Goal: Task Accomplishment & Management: Manage account settings

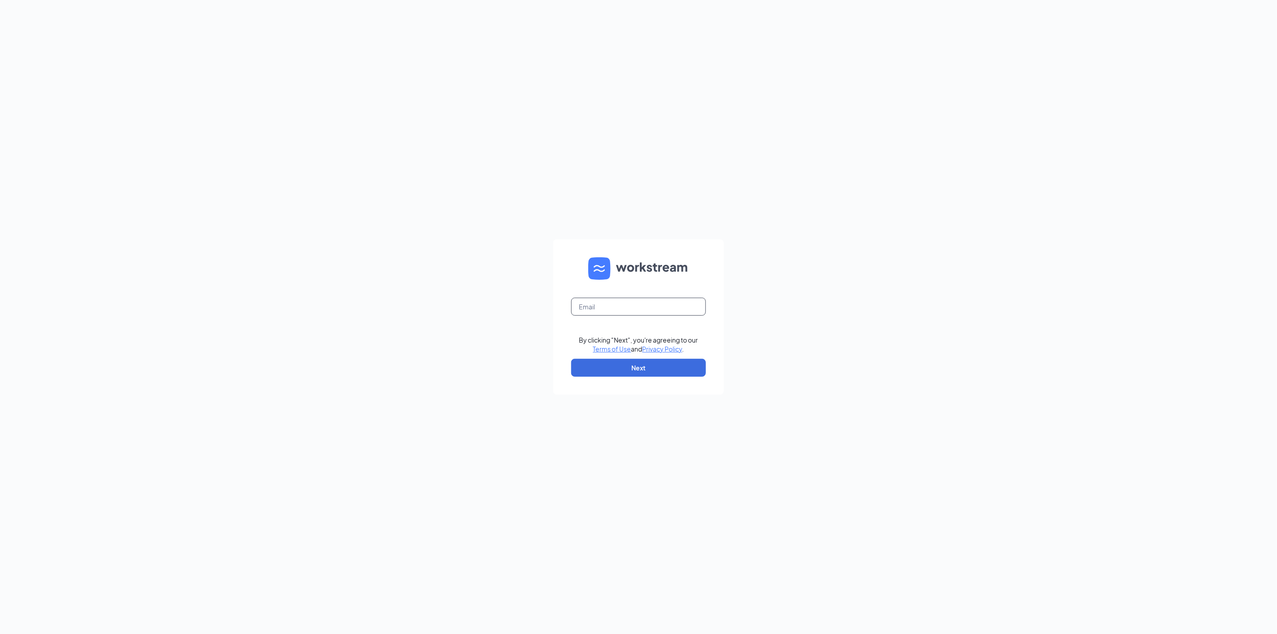
type input "lsanoguel@midwayinvestments.com"
click at [641, 366] on button "Next" at bounding box center [638, 368] width 135 height 18
click at [641, 366] on button "Sign In" at bounding box center [638, 364] width 135 height 18
click at [587, 376] on div "Zipps Liquor, LP" at bounding box center [638, 375] width 135 height 21
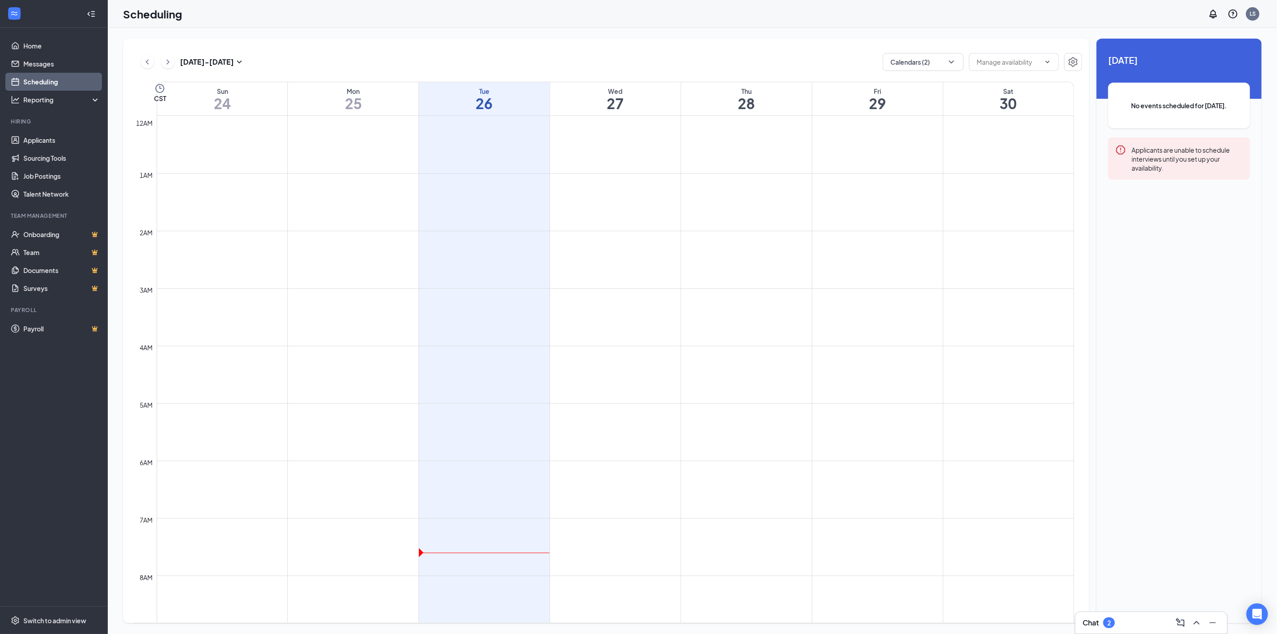
scroll to position [441, 0]
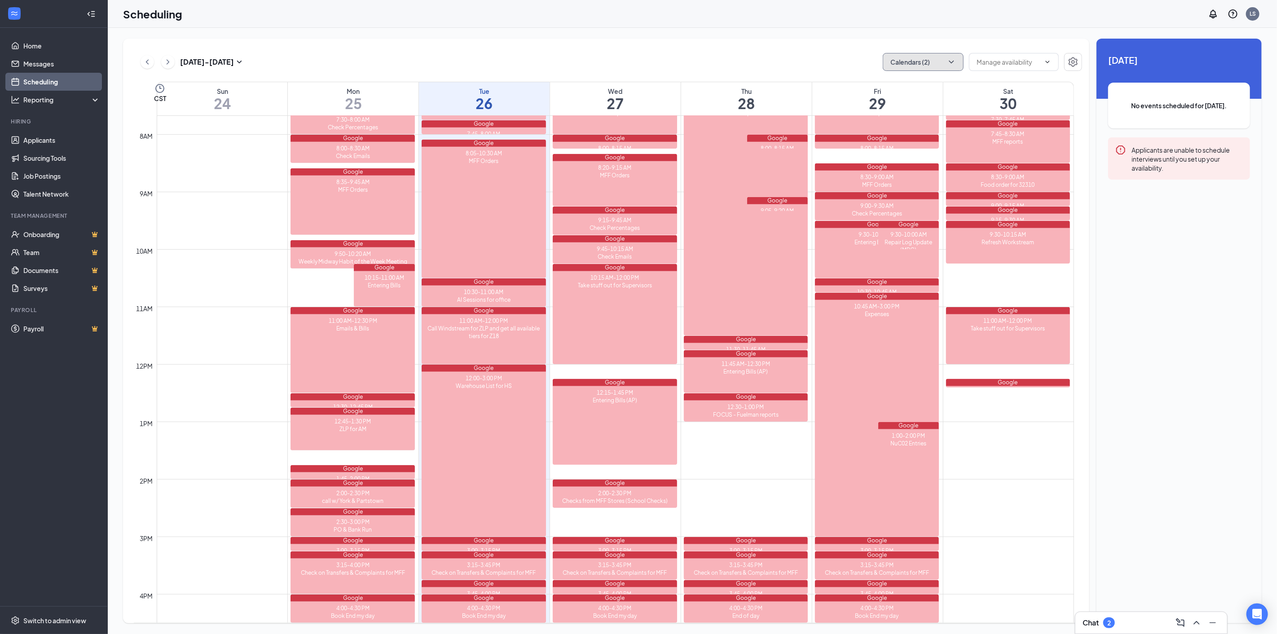
click at [951, 63] on icon "ChevronDown" at bounding box center [951, 61] width 9 height 9
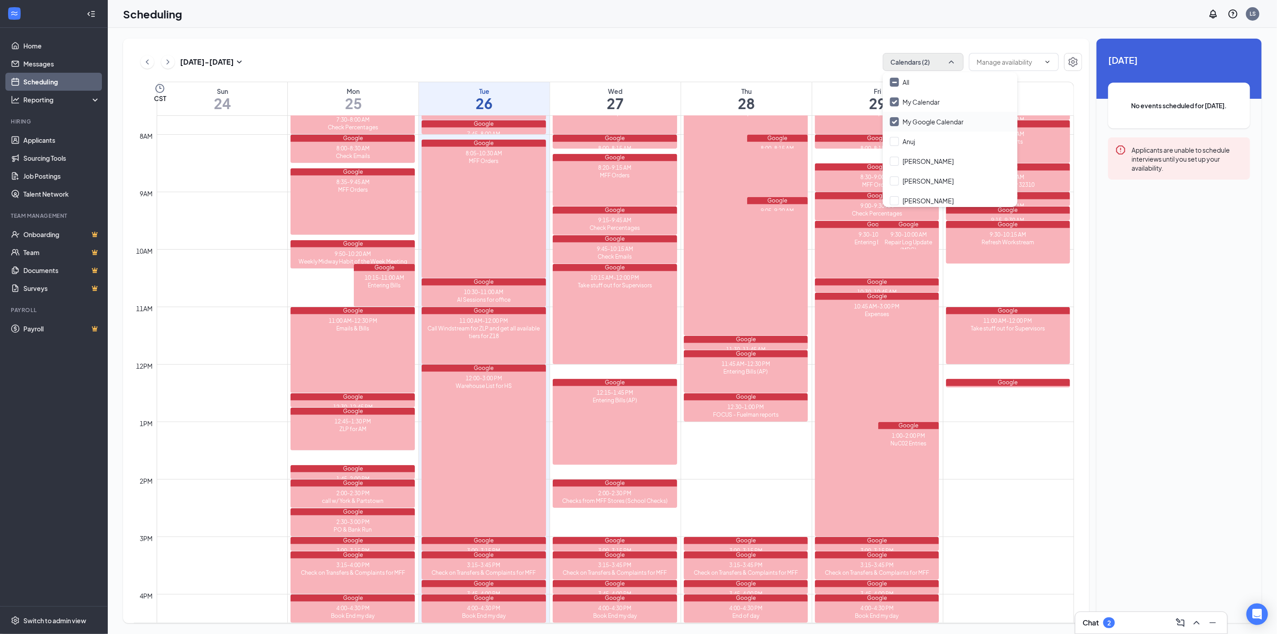
click at [893, 117] on input "My Google Calendar" at bounding box center [927, 121] width 74 height 9
checkbox input "false"
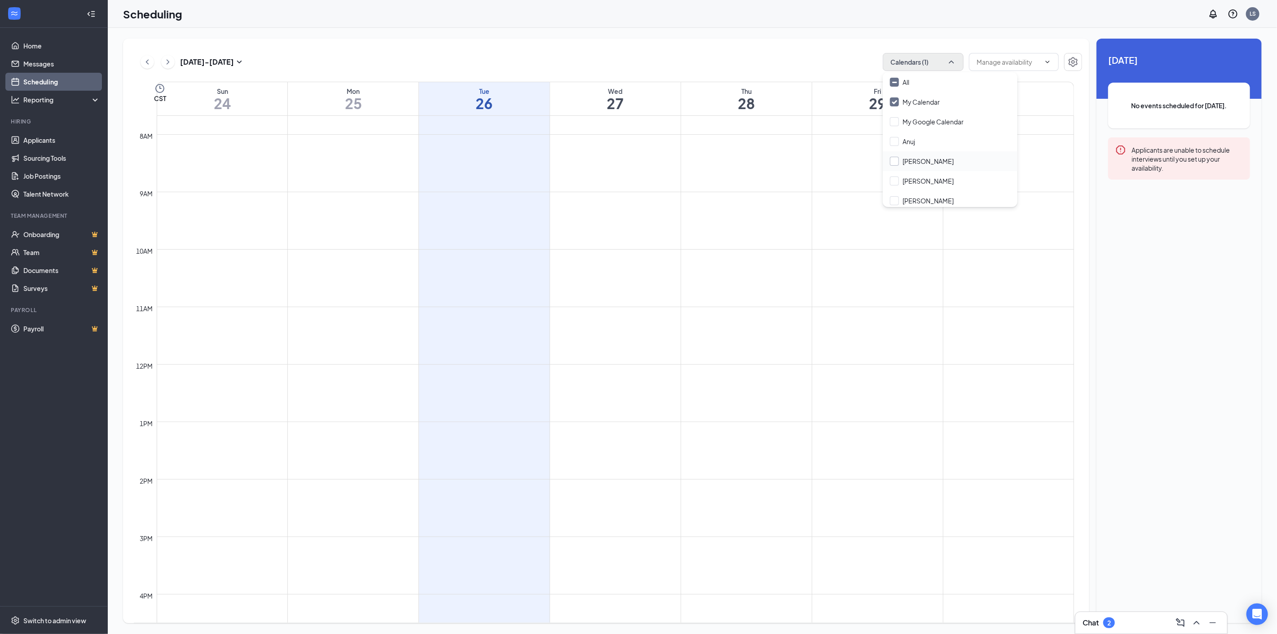
click at [893, 160] on input "[PERSON_NAME]" at bounding box center [922, 161] width 64 height 9
checkbox input "true"
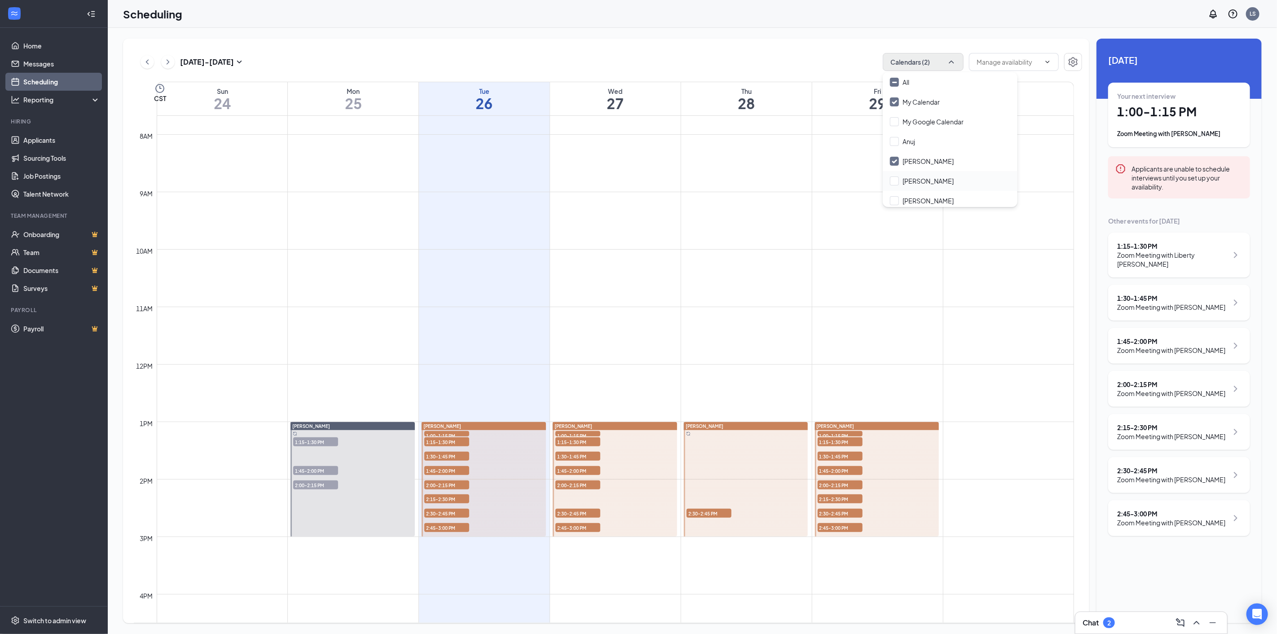
click at [886, 181] on div "[PERSON_NAME]" at bounding box center [950, 181] width 135 height 20
checkbox input "true"
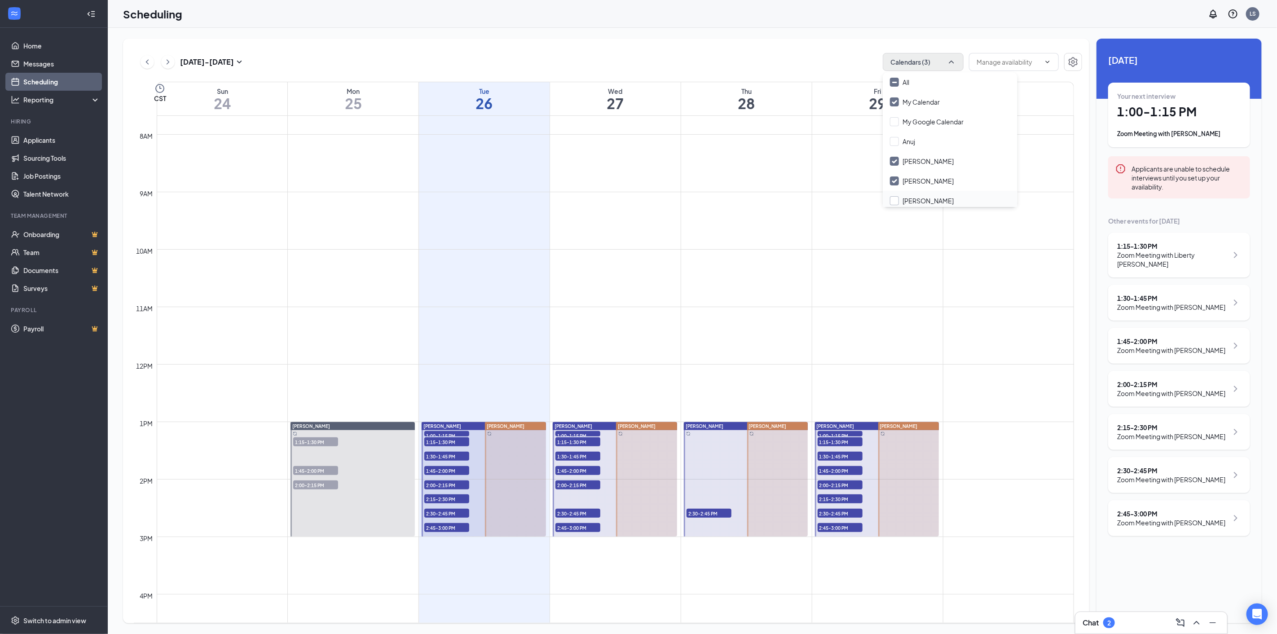
click at [893, 198] on input "[PERSON_NAME]" at bounding box center [922, 200] width 64 height 9
checkbox input "true"
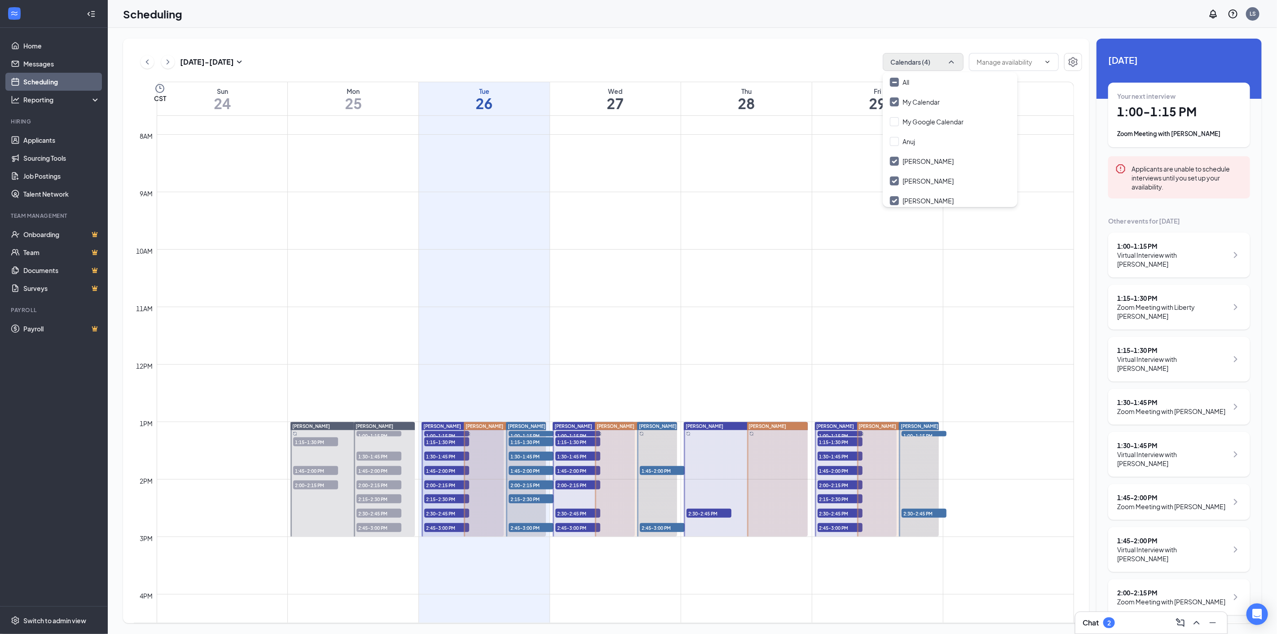
click at [1133, 627] on div "Chat 2" at bounding box center [1150, 623] width 137 height 14
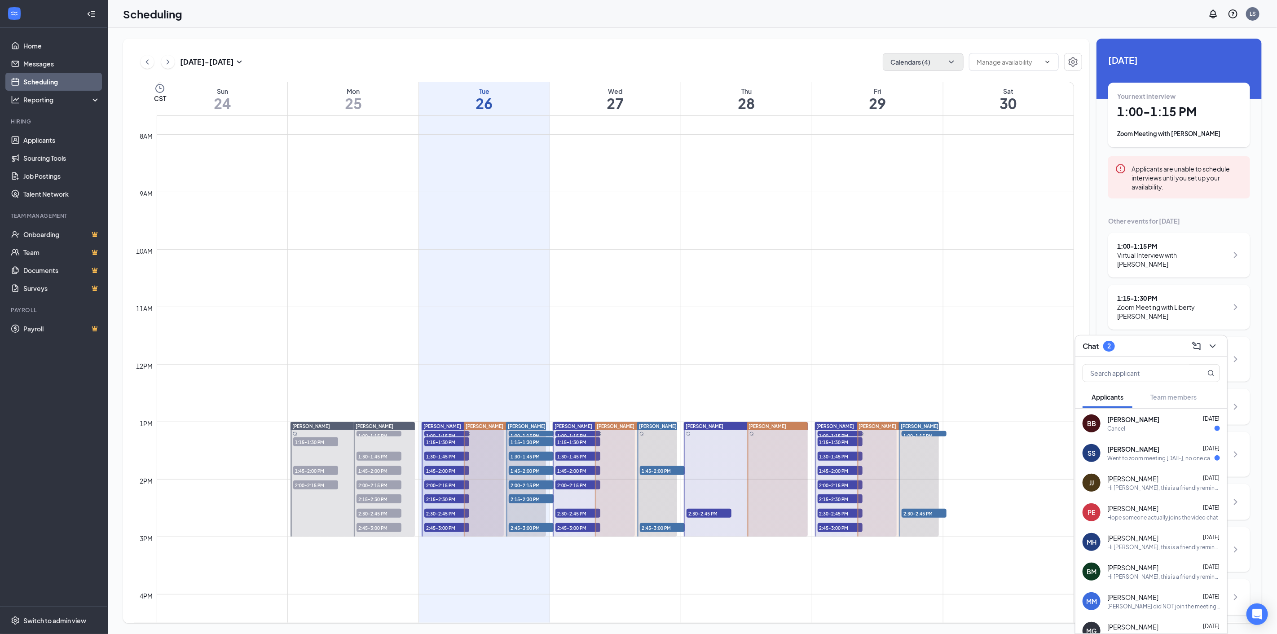
click at [1142, 456] on div "Went to zoom meeting today, no one came on after 17 minutes so I rescheduled fo…" at bounding box center [1160, 458] width 107 height 8
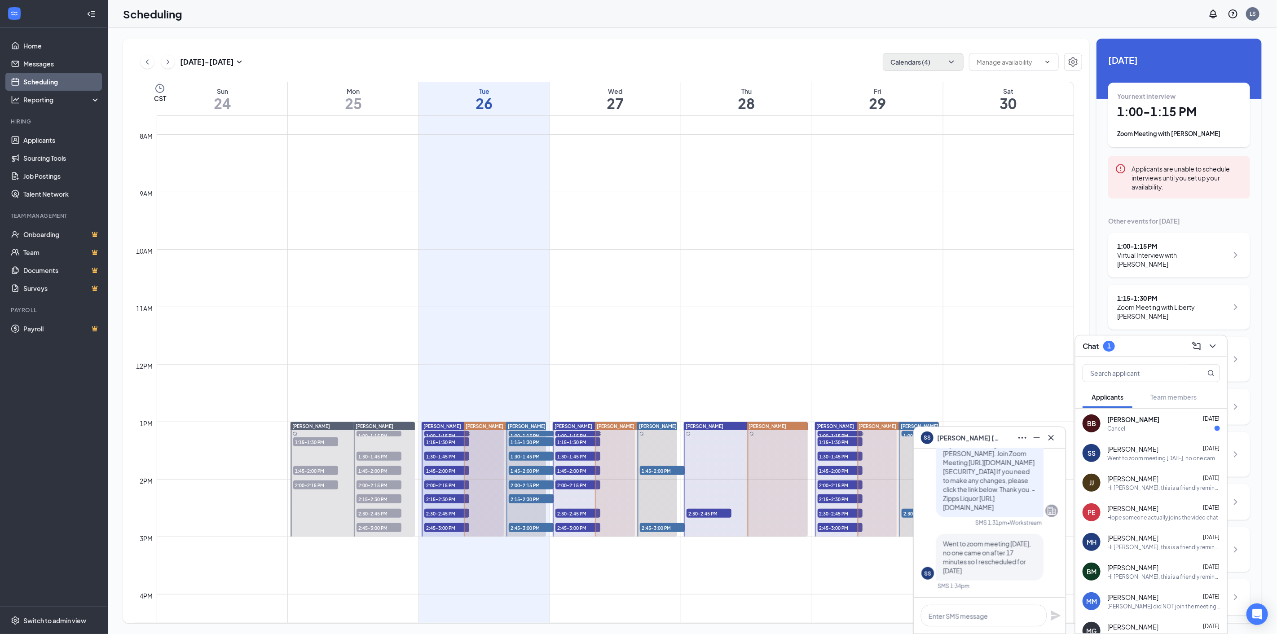
click at [1143, 423] on div "Brandi Barlow Aug 25 Cancel" at bounding box center [1163, 424] width 113 height 18
click at [1053, 440] on icon "Cross" at bounding box center [1050, 437] width 5 height 5
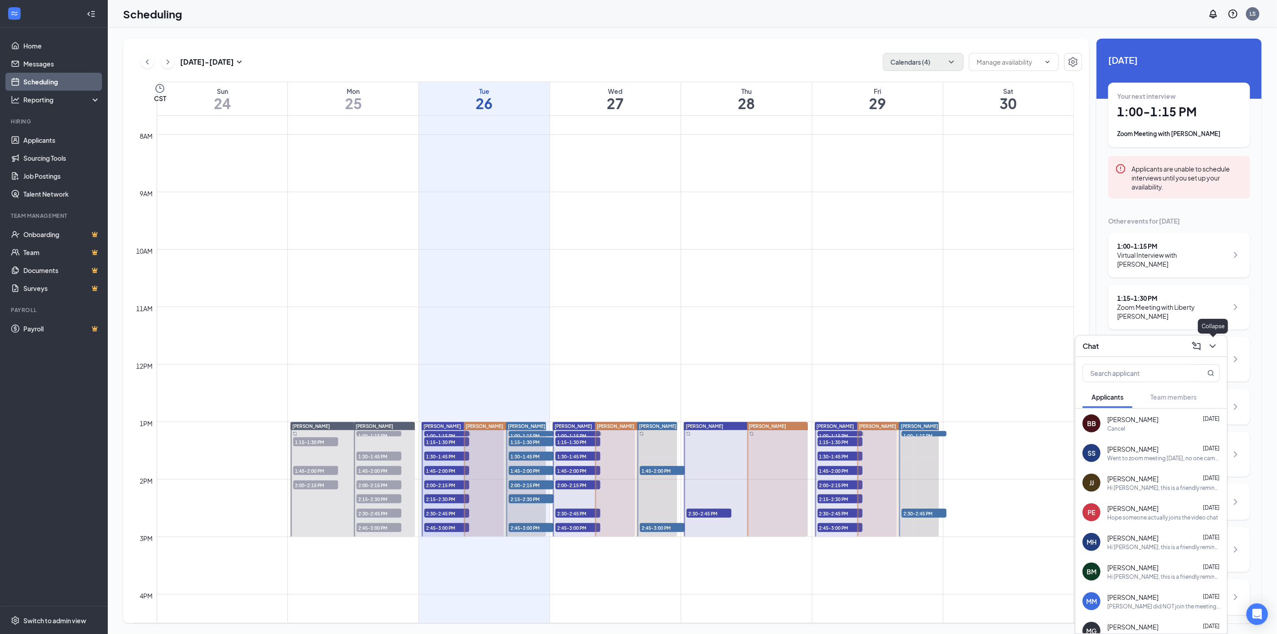
click at [1210, 347] on icon "ChevronDown" at bounding box center [1212, 346] width 11 height 11
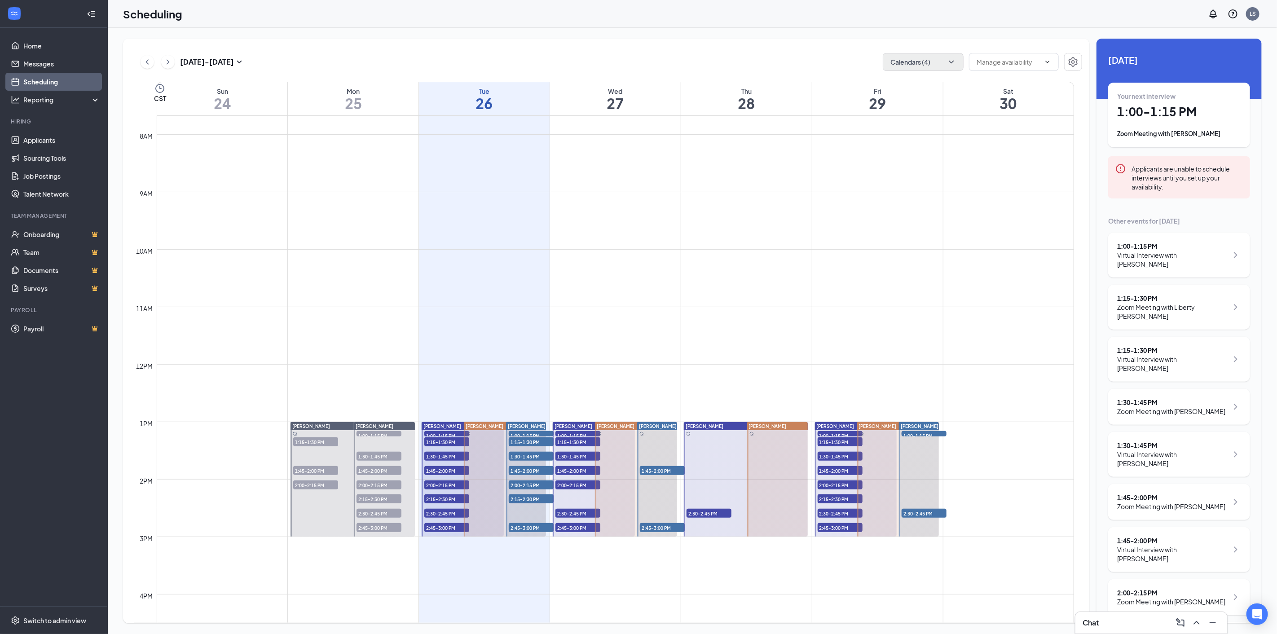
click at [491, 449] on div at bounding box center [505, 479] width 82 height 114
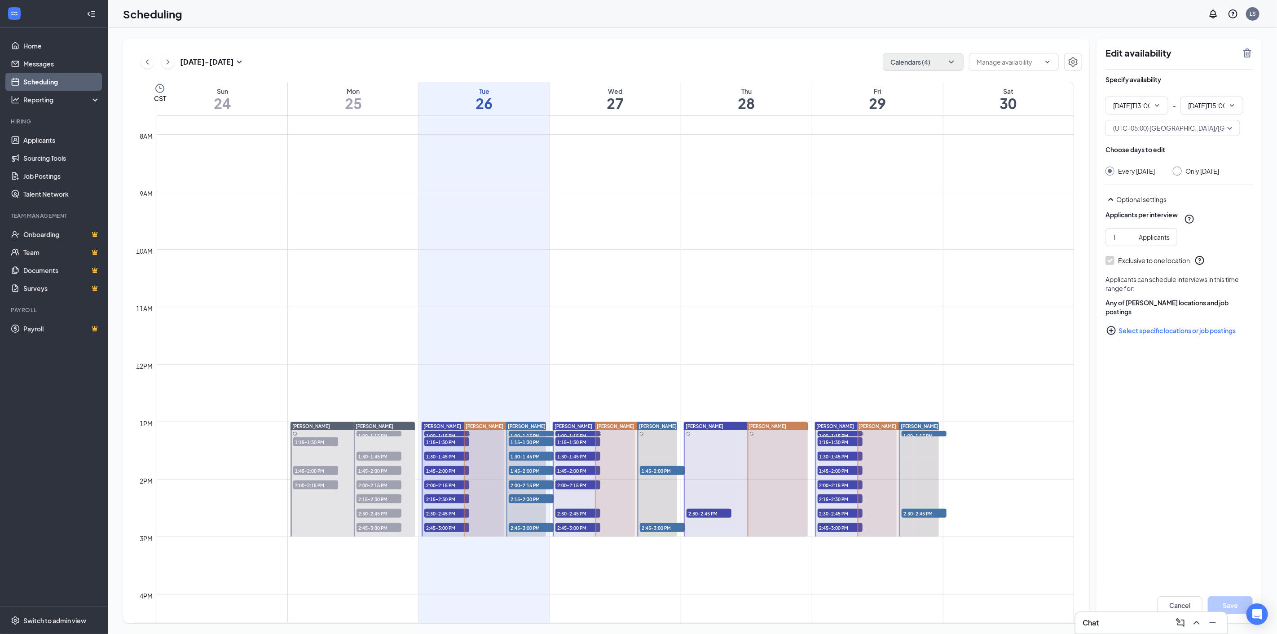
type input "01:00 PM"
type input "03:00 PM"
click at [1179, 172] on input "Only Tuesday, Aug 26" at bounding box center [1176, 170] width 6 height 6
radio input "true"
radio input "false"
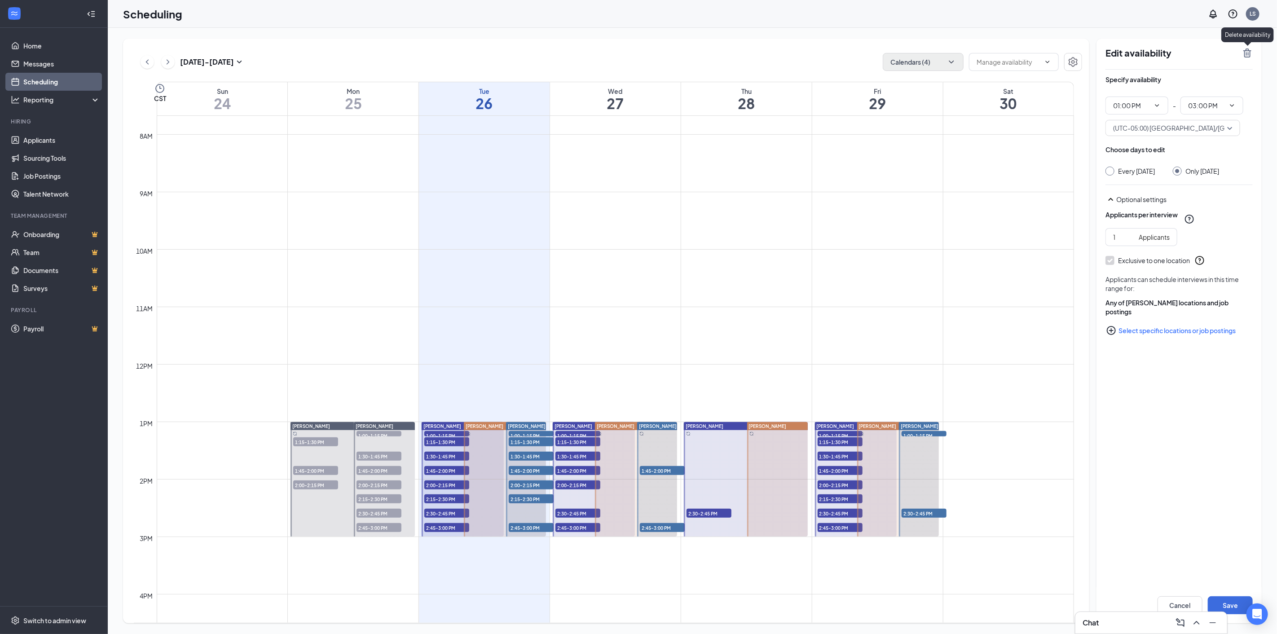
click at [1246, 52] on icon "TrashOutline" at bounding box center [1247, 53] width 11 height 11
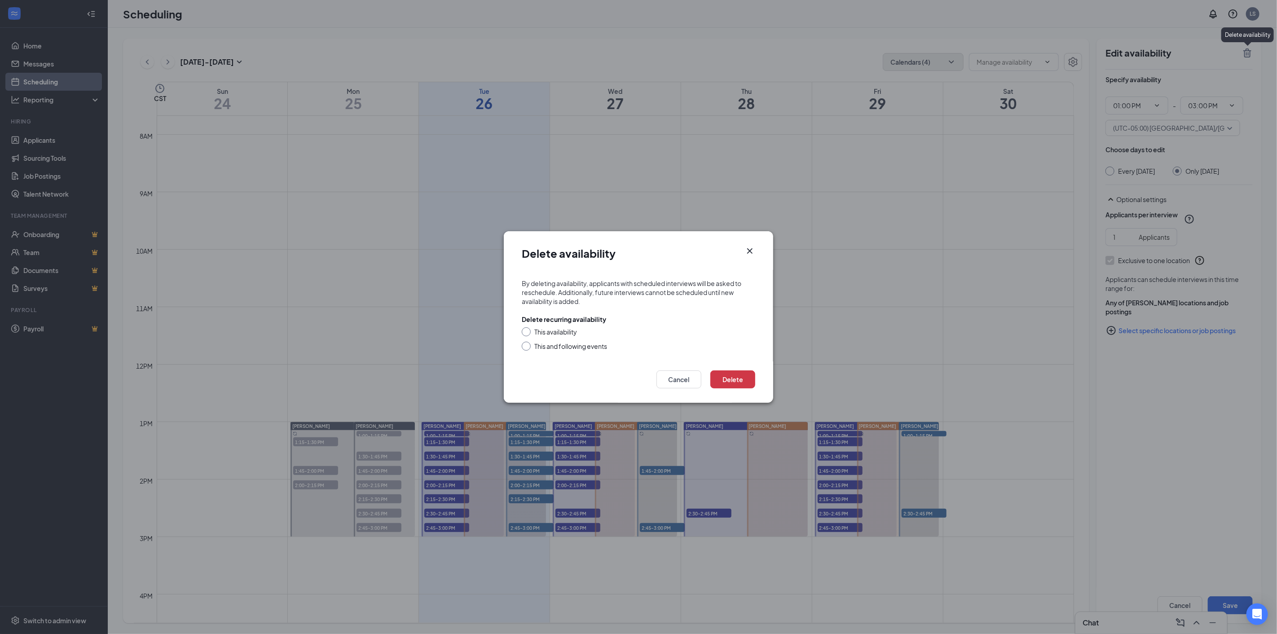
click at [532, 330] on div "This availability" at bounding box center [638, 331] width 233 height 9
click at [560, 330] on div "This availability" at bounding box center [555, 331] width 43 height 9
click at [528, 330] on input "This availability" at bounding box center [525, 330] width 6 height 6
radio input "true"
click at [732, 380] on button "Delete" at bounding box center [732, 379] width 45 height 18
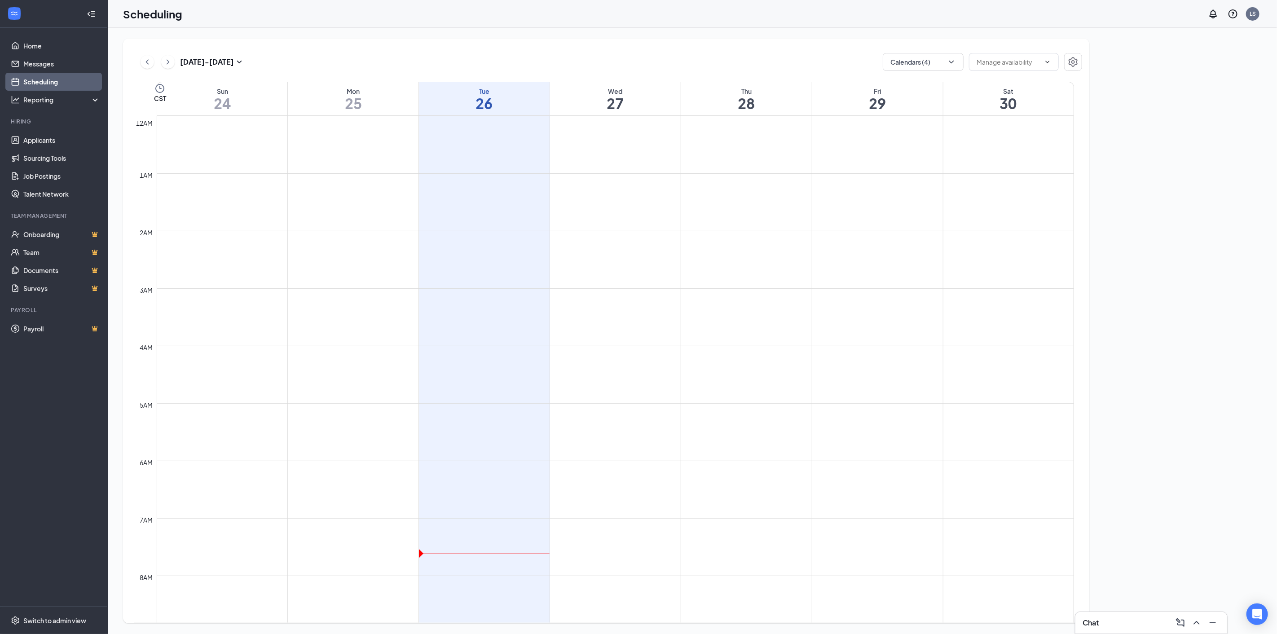
scroll to position [441, 0]
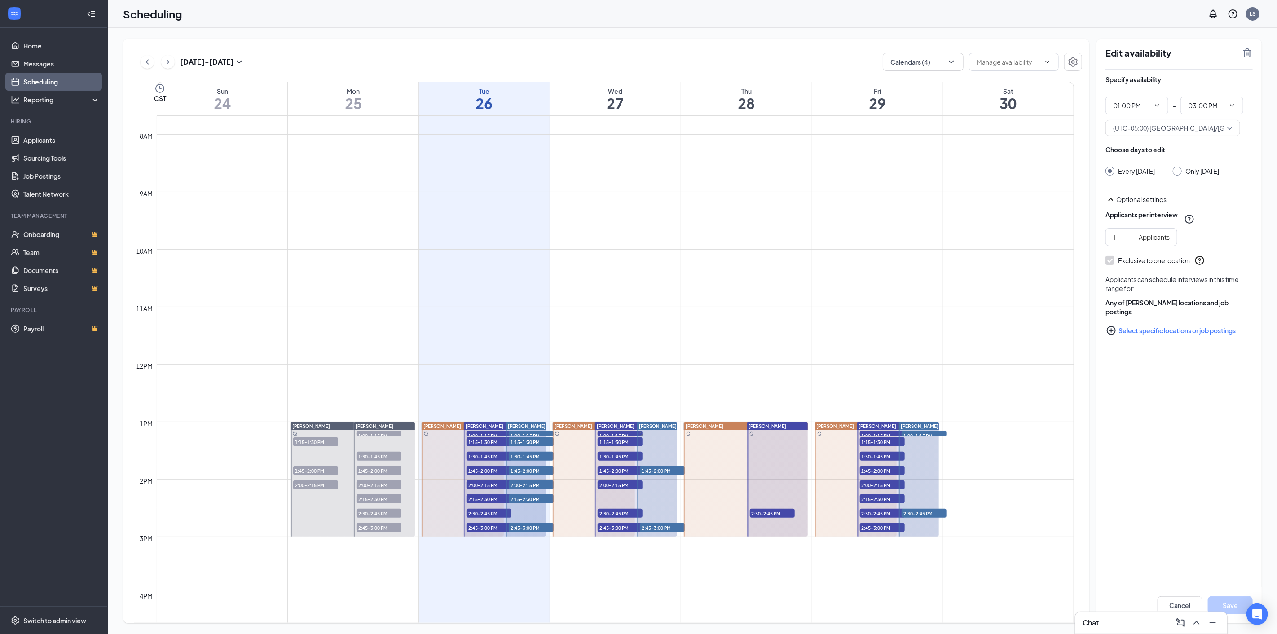
click at [1179, 172] on input "Only [DATE]" at bounding box center [1176, 170] width 6 height 6
radio input "true"
radio input "false"
click at [1253, 52] on div "Edit availability Specify availability 01:00 PM - 03:00 PM (UTC-05:00) America/…" at bounding box center [1178, 331] width 165 height 585
click at [1248, 52] on icon "TrashOutline" at bounding box center [1247, 53] width 11 height 11
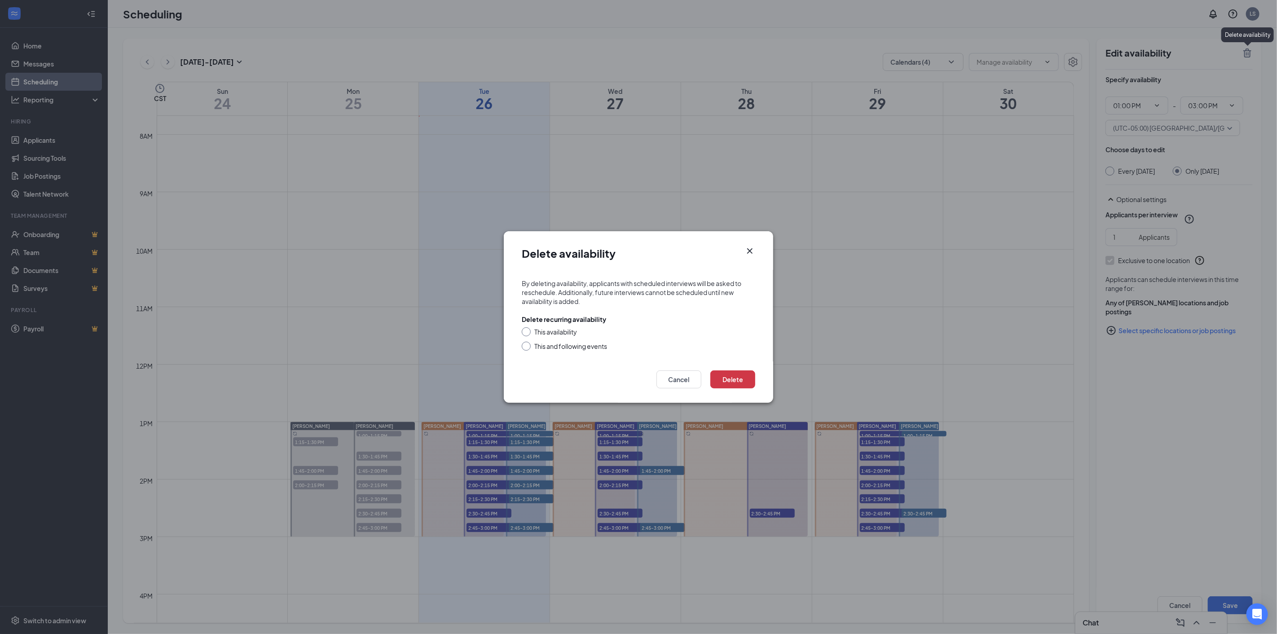
click at [543, 334] on div "This availability" at bounding box center [555, 331] width 43 height 9
click at [528, 334] on input "This availability" at bounding box center [525, 330] width 6 height 6
radio input "true"
click at [734, 385] on button "Delete" at bounding box center [732, 379] width 45 height 18
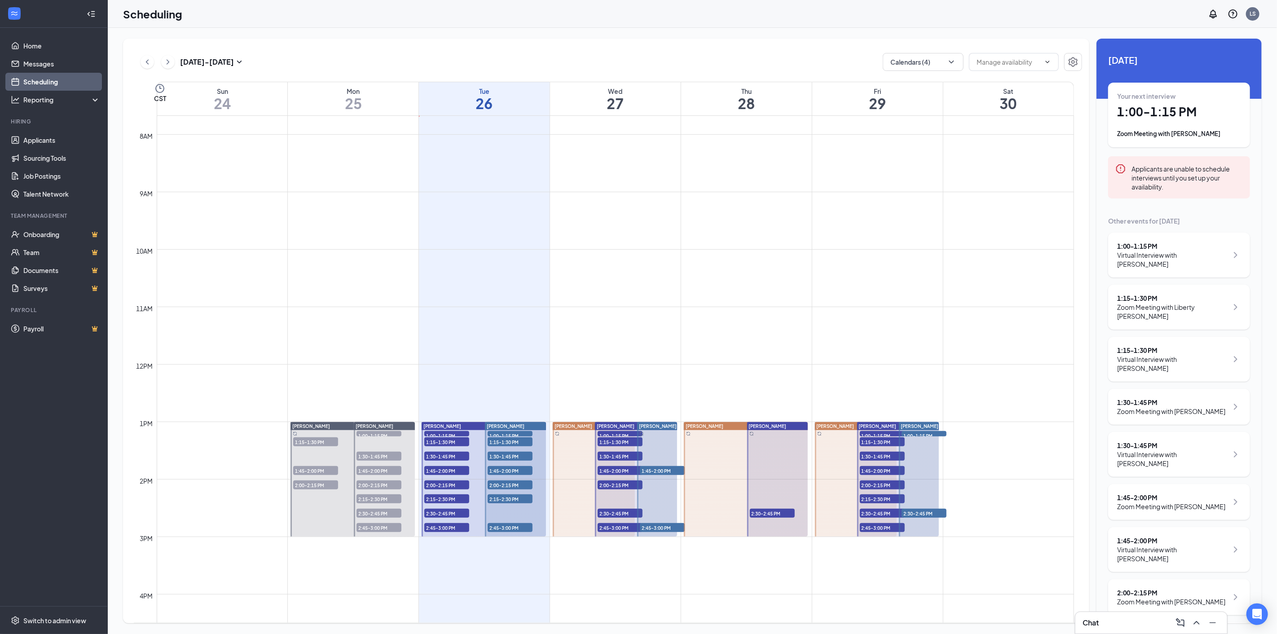
click at [431, 434] on span "1:00-1:15 PM" at bounding box center [446, 435] width 45 height 9
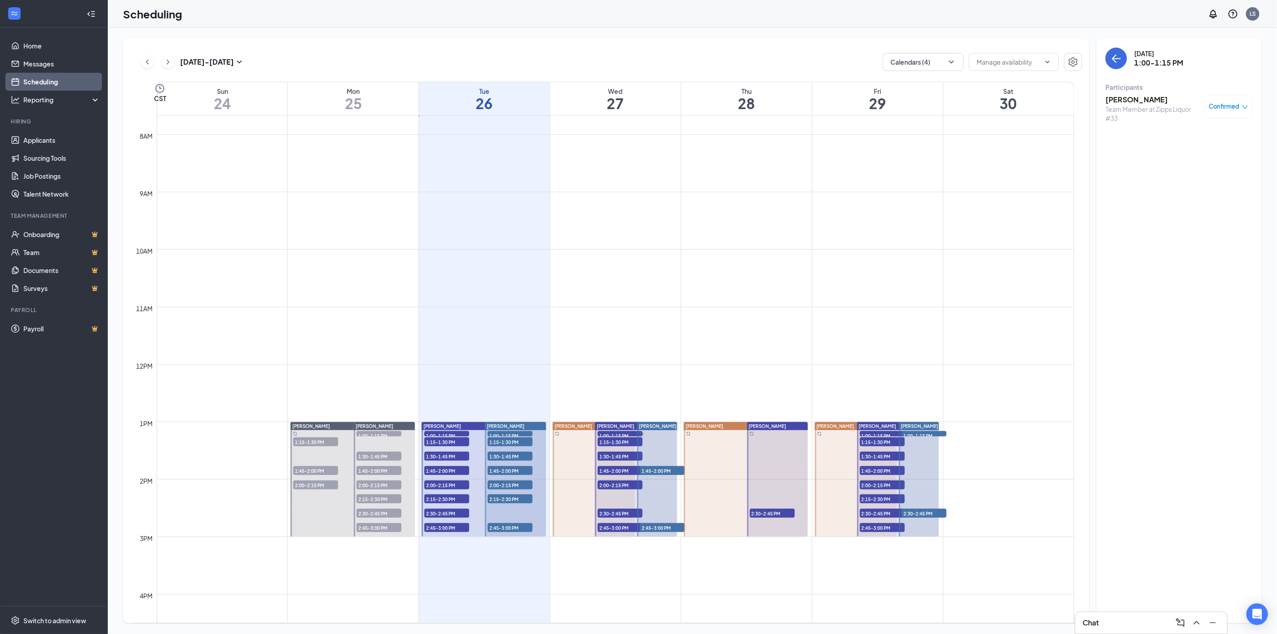
click at [1130, 97] on h3 "[PERSON_NAME]" at bounding box center [1152, 100] width 94 height 10
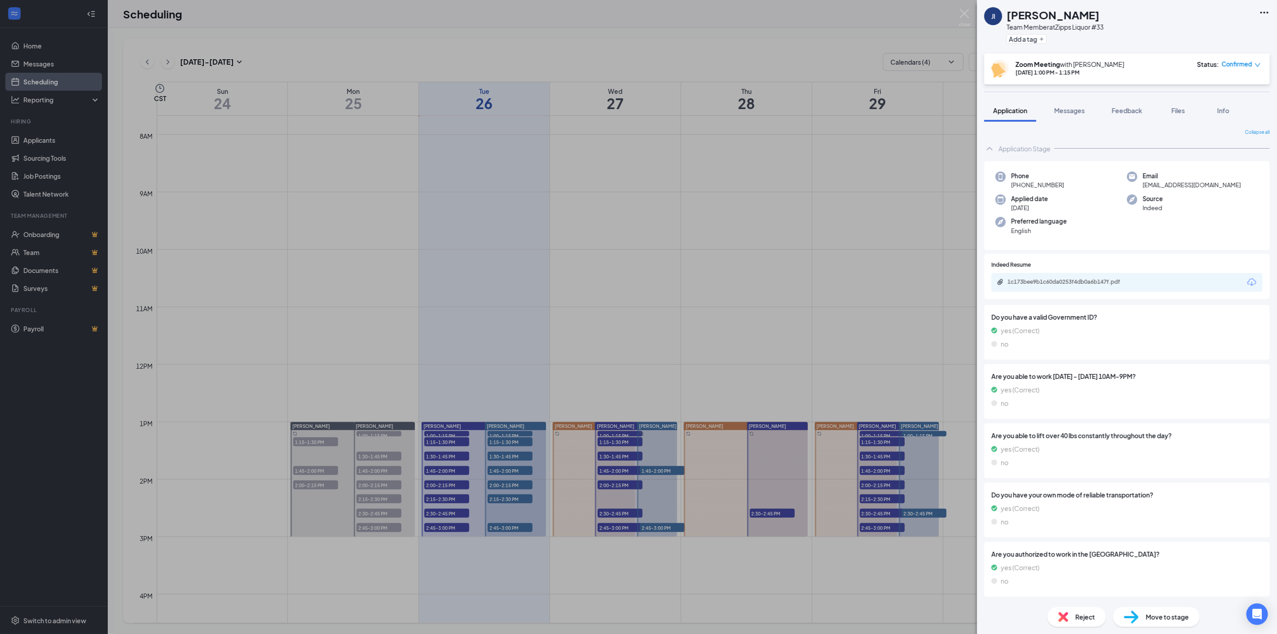
click at [1246, 279] on icon "Download" at bounding box center [1251, 282] width 11 height 11
click at [437, 441] on div "JI Jackie Ingram Team Member at Zipps Liquor #33 Add a tag Zoom Meeting with Jo…" at bounding box center [638, 317] width 1277 height 634
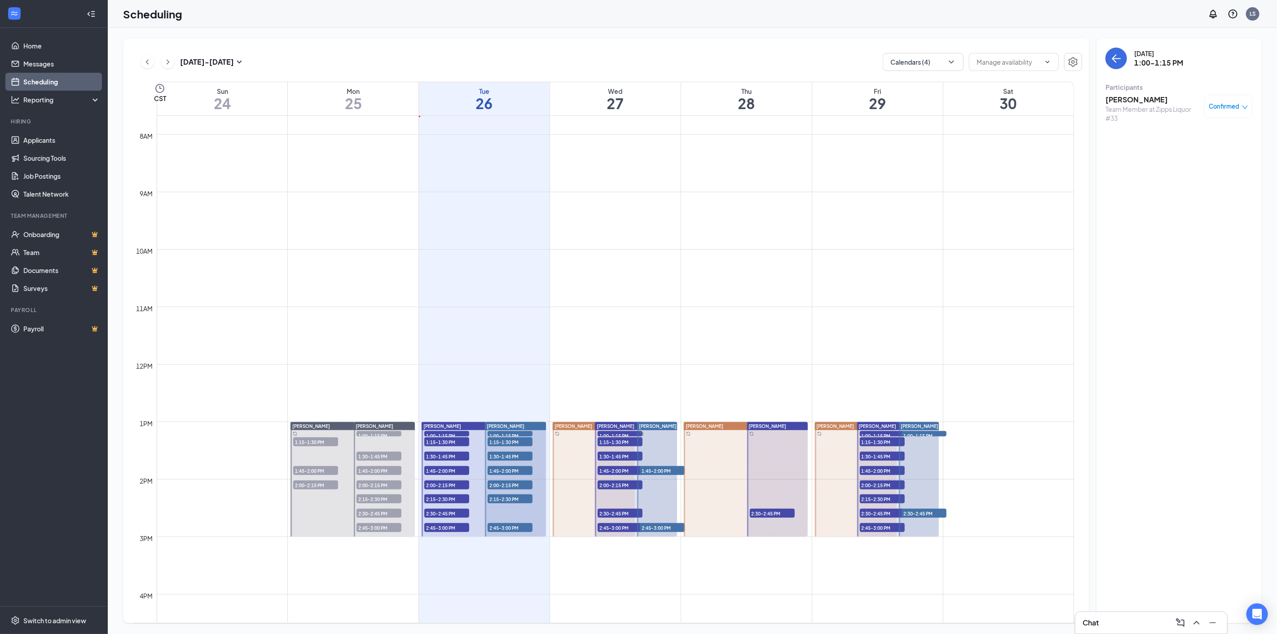
click at [434, 442] on span "1:15-1:30 PM" at bounding box center [446, 441] width 45 height 9
click at [1124, 95] on h3 "Liberty [PERSON_NAME]" at bounding box center [1152, 100] width 94 height 10
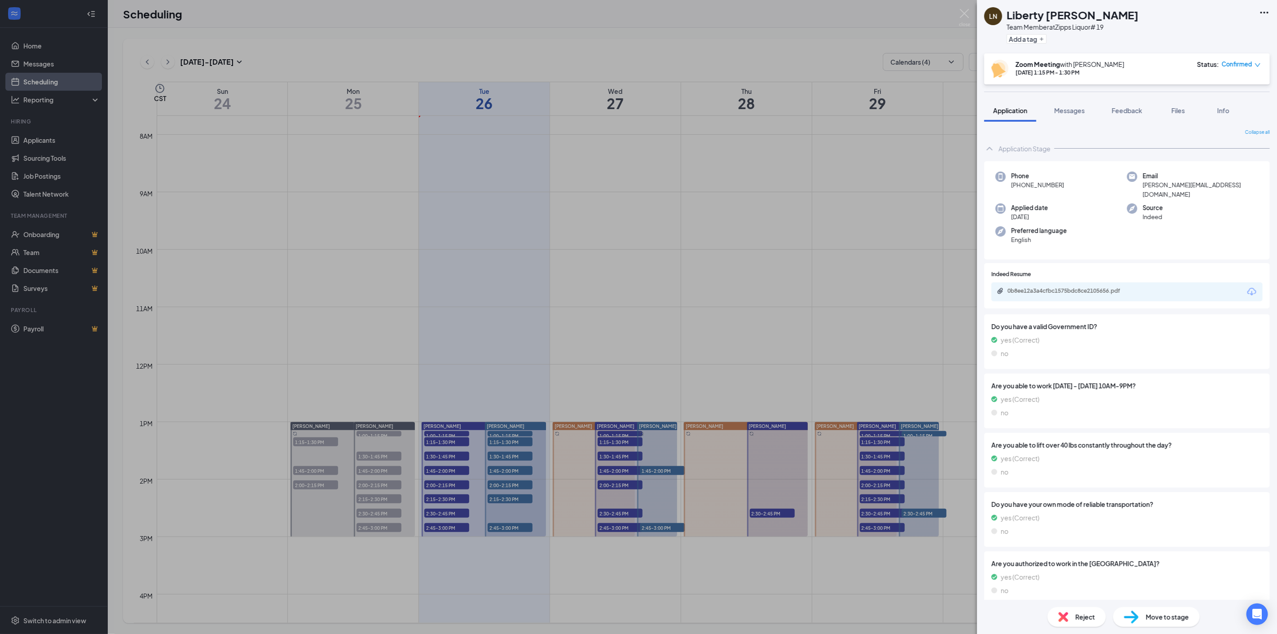
click at [1249, 286] on icon "Download" at bounding box center [1251, 291] width 11 height 11
click at [436, 455] on div "LN Liberty Narragon Team Member at Zipps Liquor# 19 Add a tag Zoom Meeting with…" at bounding box center [638, 317] width 1277 height 634
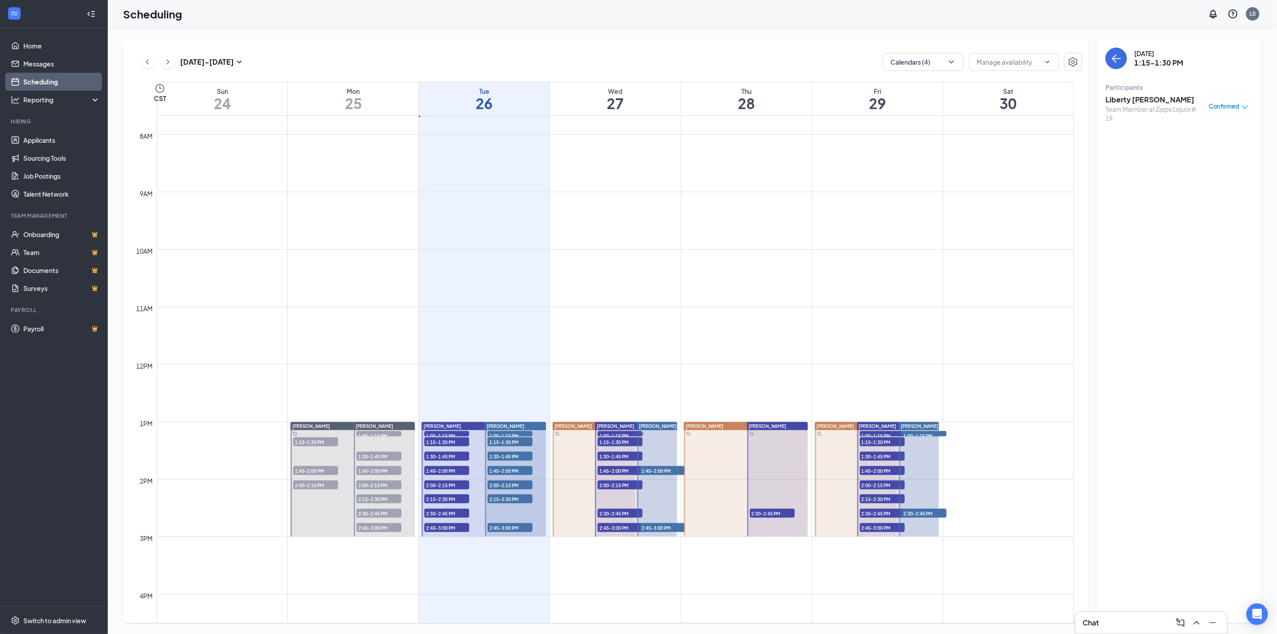
click at [428, 457] on span "1:30-1:45 PM" at bounding box center [446, 456] width 45 height 9
click at [1127, 98] on h3 "[PERSON_NAME]" at bounding box center [1152, 100] width 94 height 10
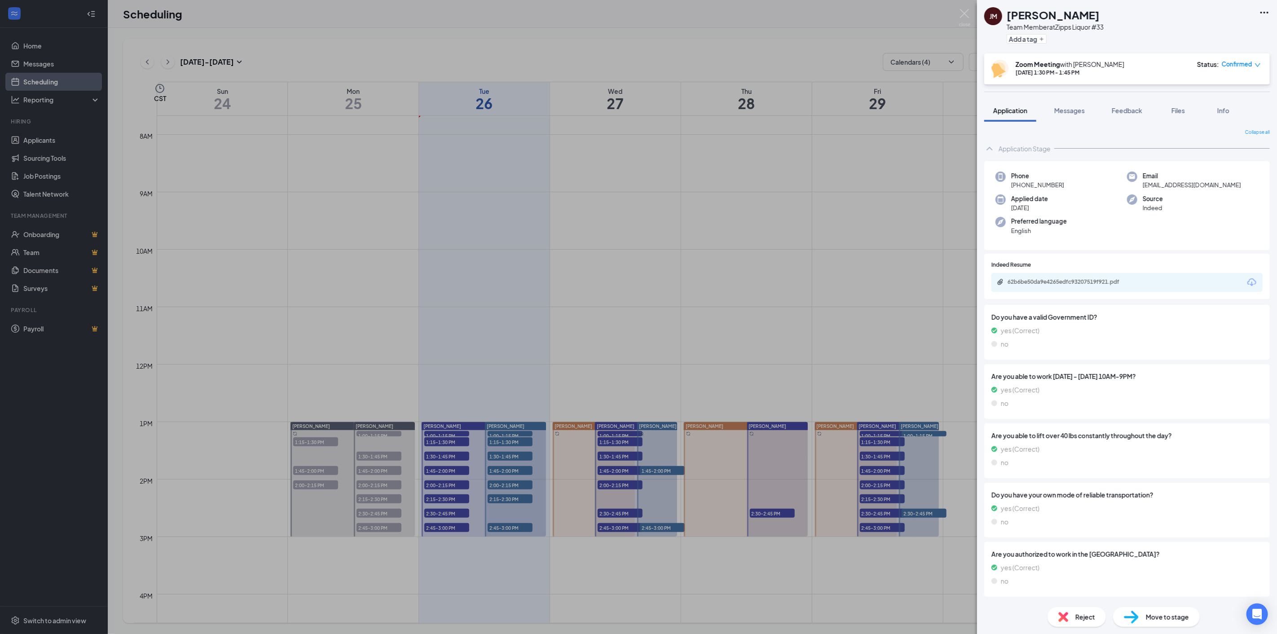
click at [1246, 278] on icon "Download" at bounding box center [1251, 282] width 11 height 11
click at [442, 469] on div "JM Judith McAndrew Team Member at Zipps Liquor #33 Add a tag Zoom Meeting with …" at bounding box center [638, 317] width 1277 height 634
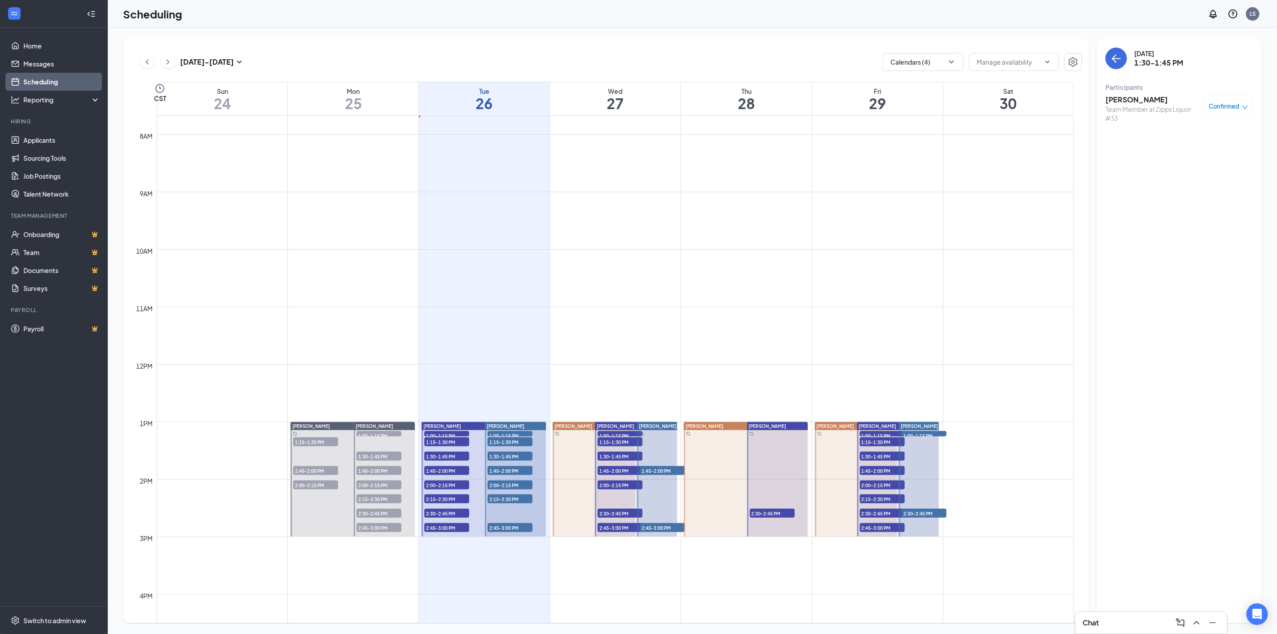
click at [447, 469] on span "1:45-2:00 PM" at bounding box center [446, 470] width 45 height 9
click at [1121, 100] on h3 "[PERSON_NAME]" at bounding box center [1152, 100] width 94 height 10
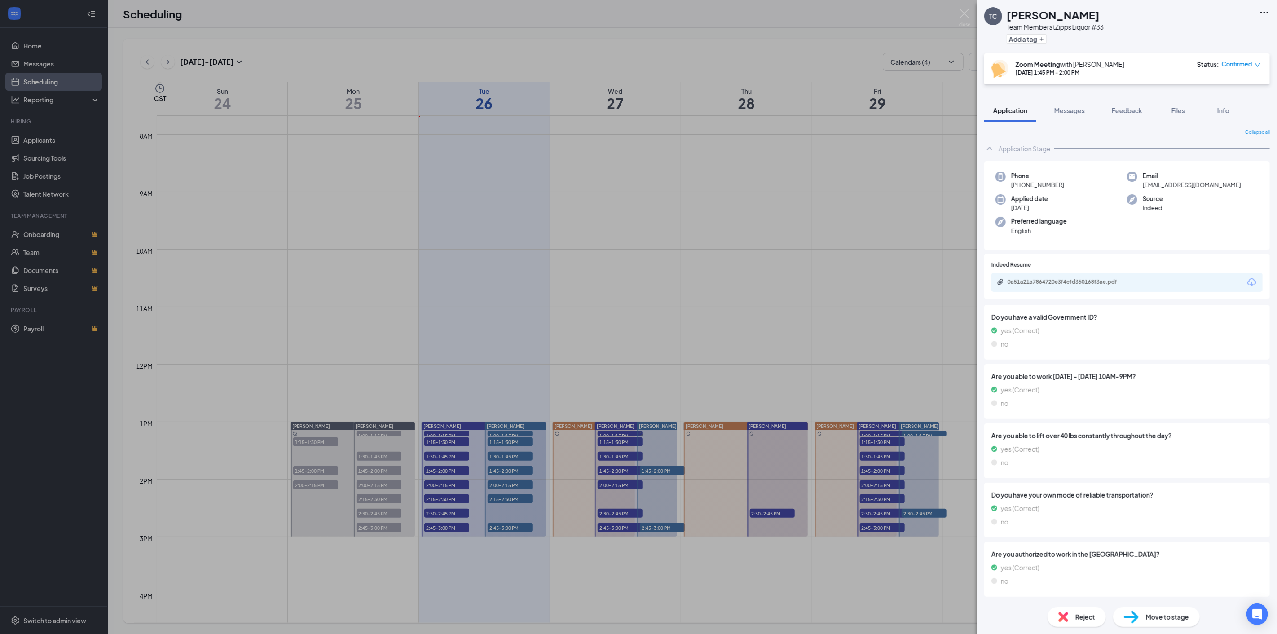
click at [1247, 279] on icon "Download" at bounding box center [1251, 282] width 9 height 8
click at [433, 484] on div "TC Trelisha Clerkley Team Member at Zipps Liquor #33 Add a tag Zoom Meeting wit…" at bounding box center [638, 317] width 1277 height 634
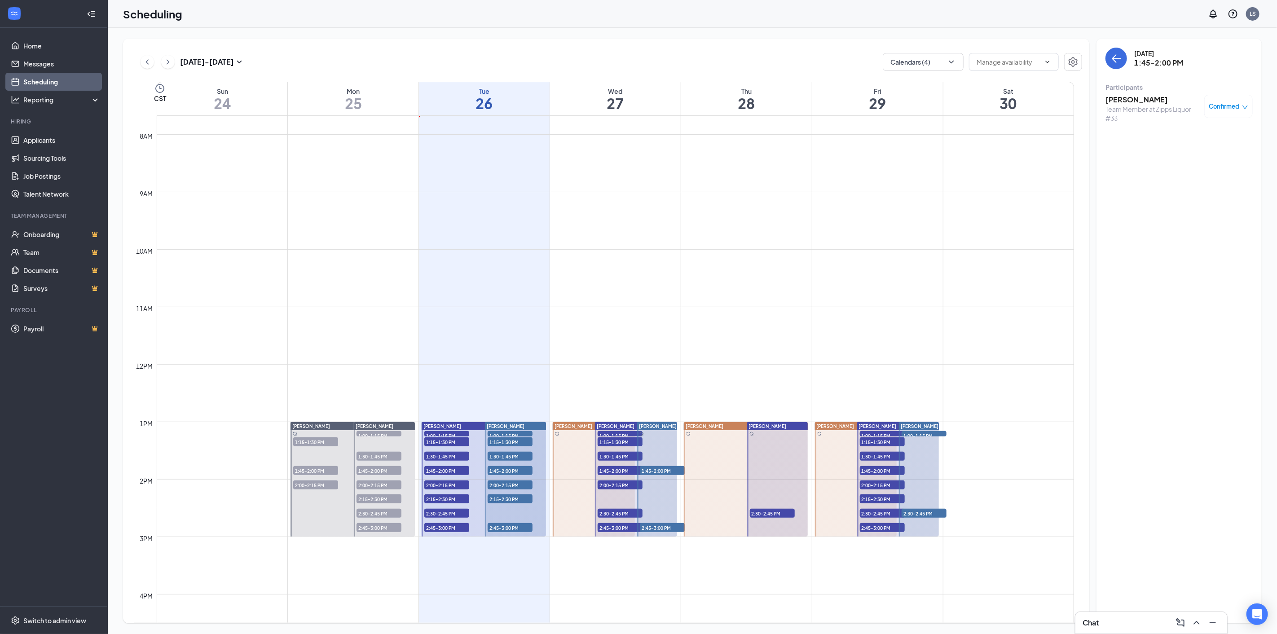
click at [437, 485] on span "2:00-2:15 PM" at bounding box center [446, 484] width 45 height 9
click at [1136, 101] on h3 "[PERSON_NAME]" at bounding box center [1152, 100] width 94 height 10
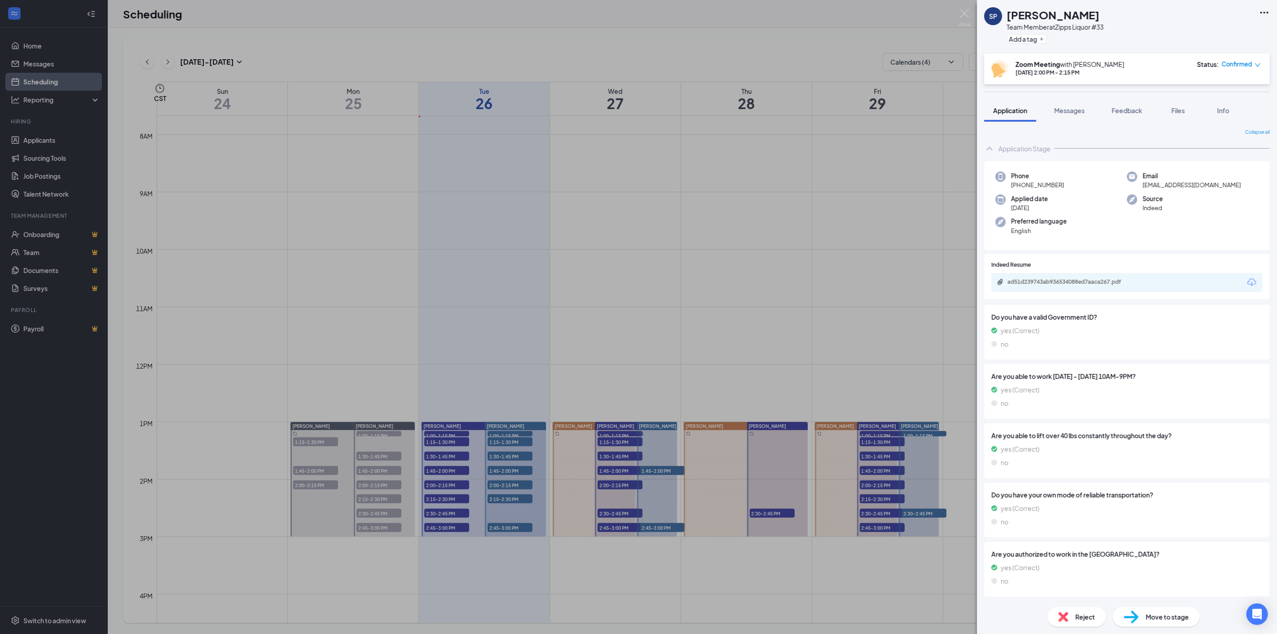
click at [1246, 281] on icon "Download" at bounding box center [1251, 282] width 11 height 11
drag, startPoint x: 452, startPoint y: 505, endPoint x: 433, endPoint y: 495, distance: 21.5
click at [452, 504] on div "SP Scott Pennington Team Member at Zipps Liquor #33 Add a tag Zoom Meeting with…" at bounding box center [638, 317] width 1277 height 634
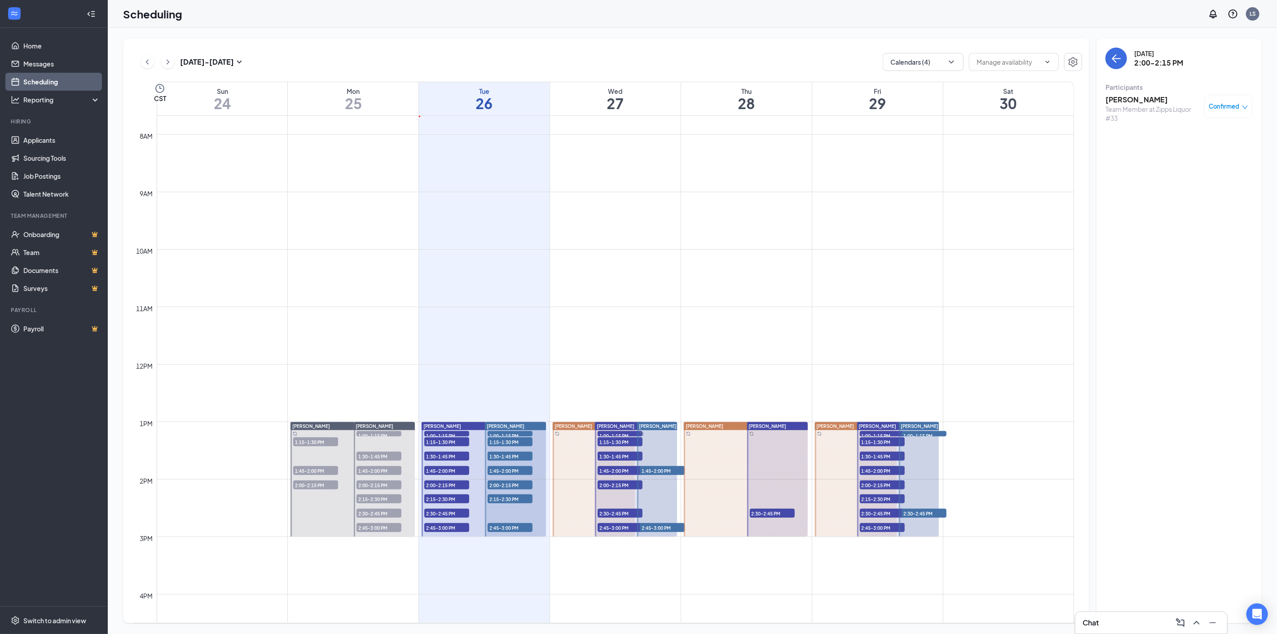
click at [433, 499] on span "2:15-2:30 PM" at bounding box center [446, 498] width 45 height 9
click at [1132, 99] on h3 "[PERSON_NAME]" at bounding box center [1152, 100] width 94 height 10
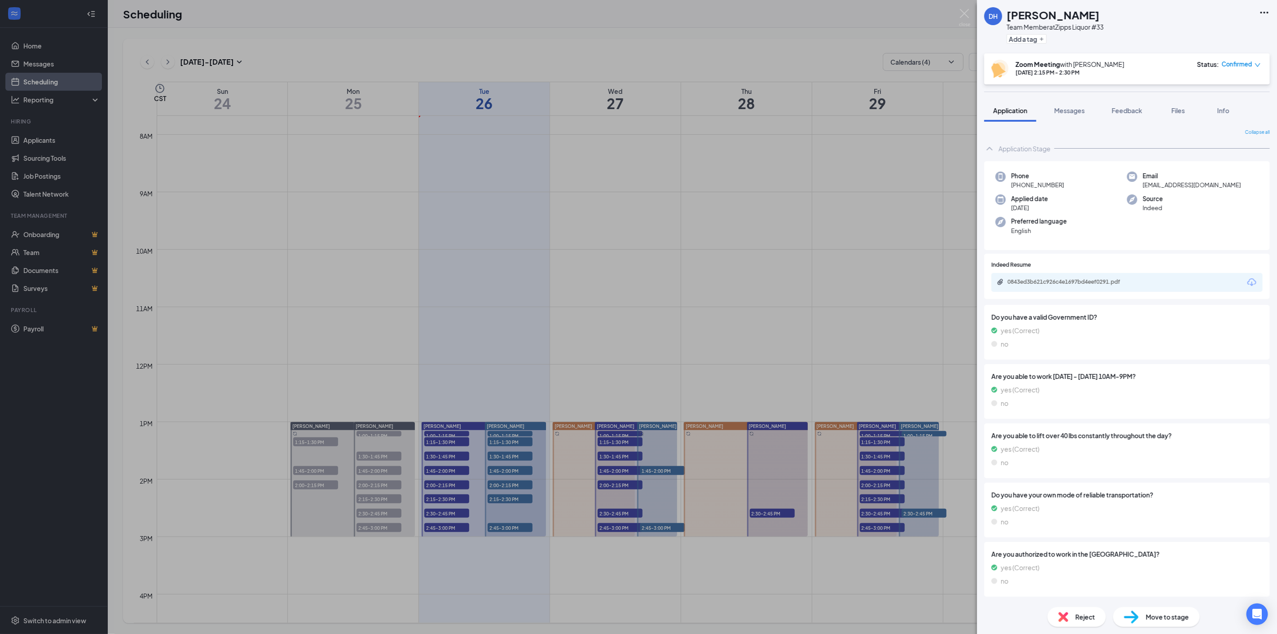
click at [1246, 279] on icon "Download" at bounding box center [1251, 282] width 11 height 11
click at [443, 510] on div "DH DeAsia Harvey Team Member at Zipps Liquor #33 Add a tag Zoom Meeting with Jo…" at bounding box center [638, 317] width 1277 height 634
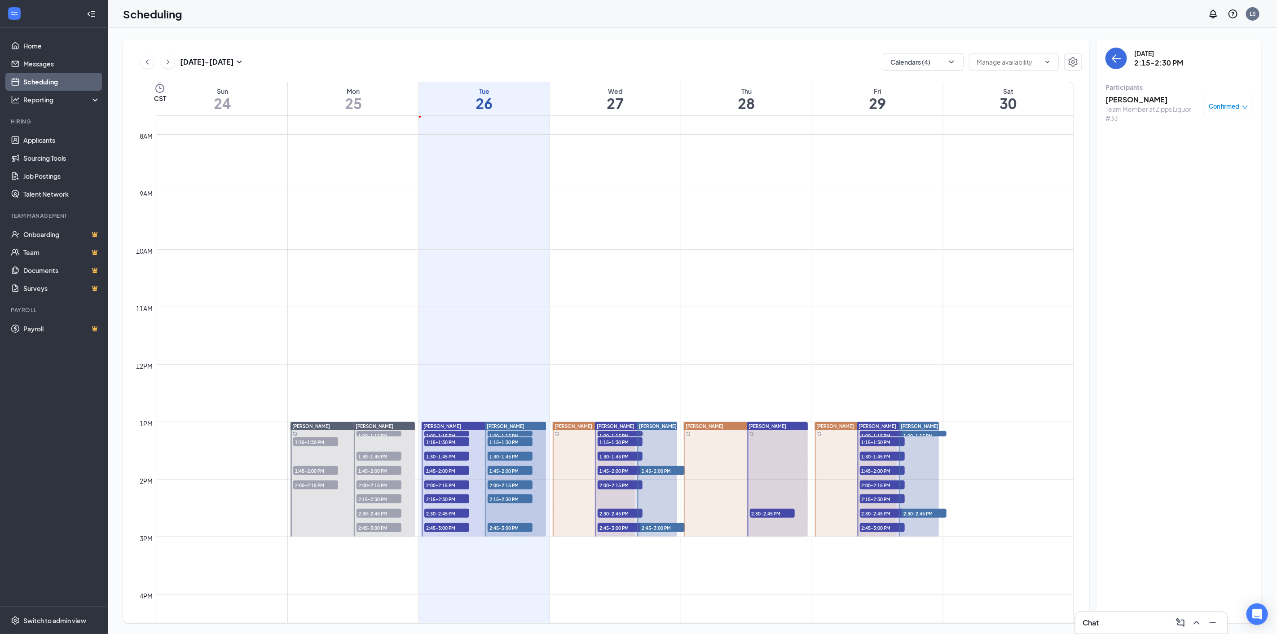
click at [446, 514] on span "2:30-2:45 PM" at bounding box center [446, 513] width 45 height 9
click at [1130, 102] on h3 "[PERSON_NAME]" at bounding box center [1152, 100] width 94 height 10
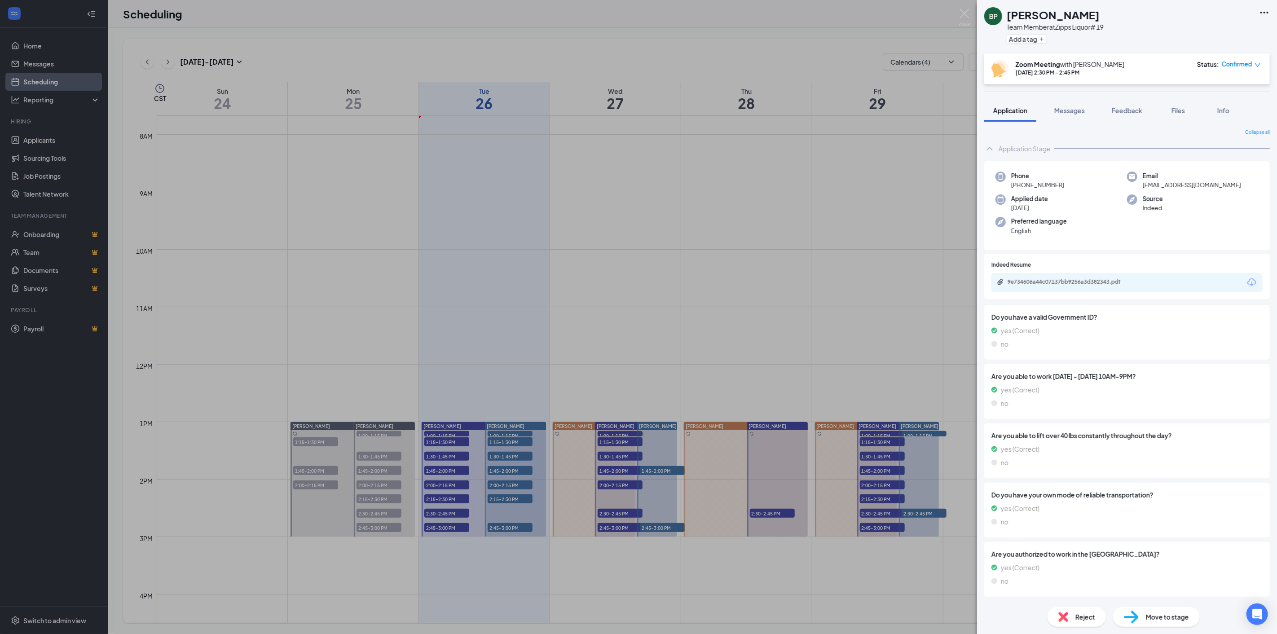
click at [1246, 281] on icon "Download" at bounding box center [1251, 282] width 11 height 11
click at [426, 528] on div "BP Brandi Patterson Team Member at Zipps Liquor# 19 Add a tag Zoom Meeting with…" at bounding box center [638, 317] width 1277 height 634
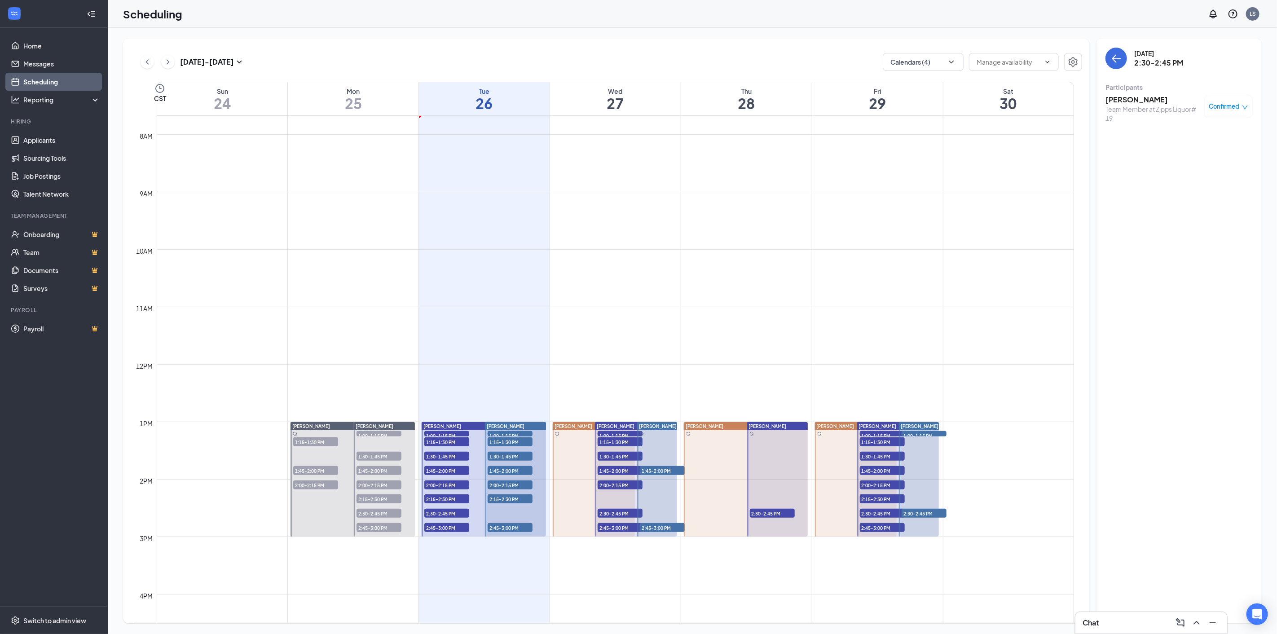
click at [441, 527] on span "2:45-3:00 PM" at bounding box center [446, 527] width 45 height 9
click at [1120, 101] on h3 "[PERSON_NAME]" at bounding box center [1152, 100] width 94 height 10
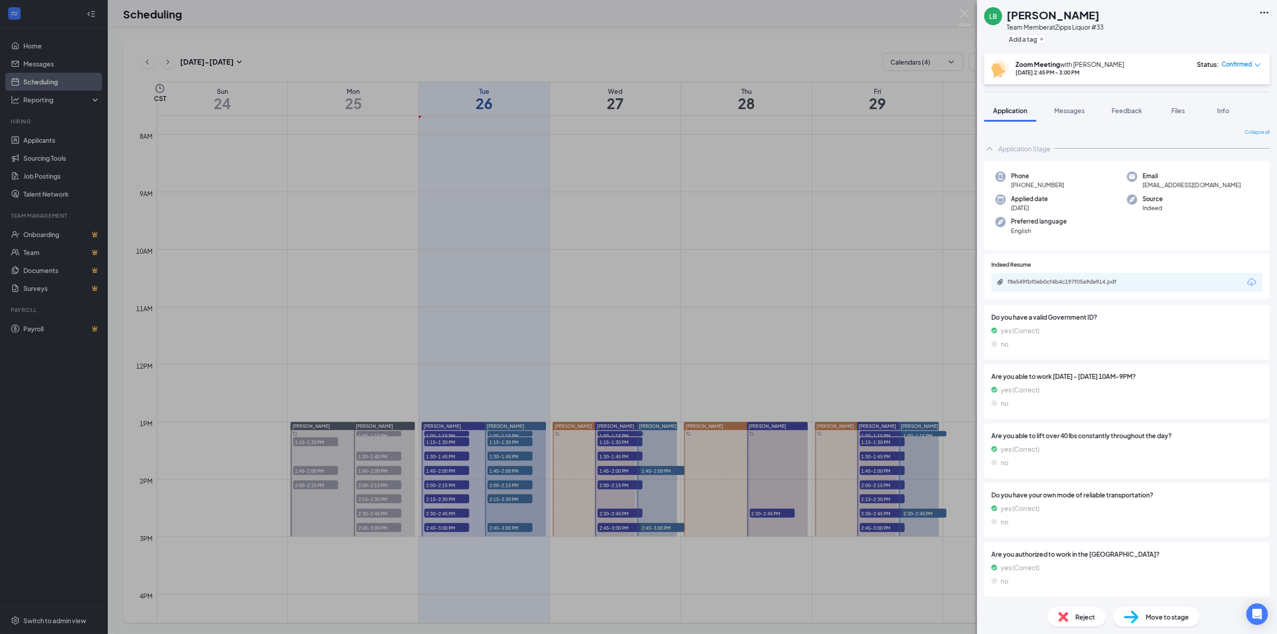
click at [1246, 280] on icon "Download" at bounding box center [1251, 282] width 11 height 11
click at [501, 433] on div "LB Lacee Bartram Team Member at Zipps Liquor #33 Add a tag Zoom Meeting with Jo…" at bounding box center [638, 317] width 1277 height 634
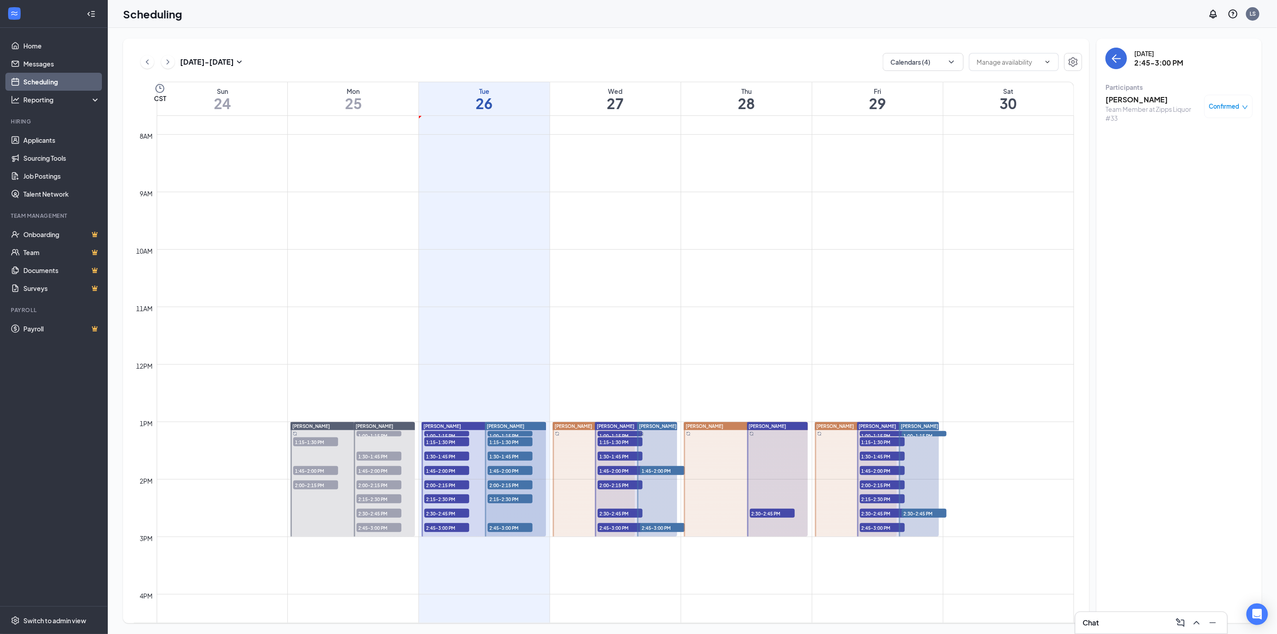
click at [505, 432] on span "1:00-1:15 PM" at bounding box center [510, 435] width 45 height 9
click at [1128, 101] on h3 "[PERSON_NAME]" at bounding box center [1152, 100] width 94 height 10
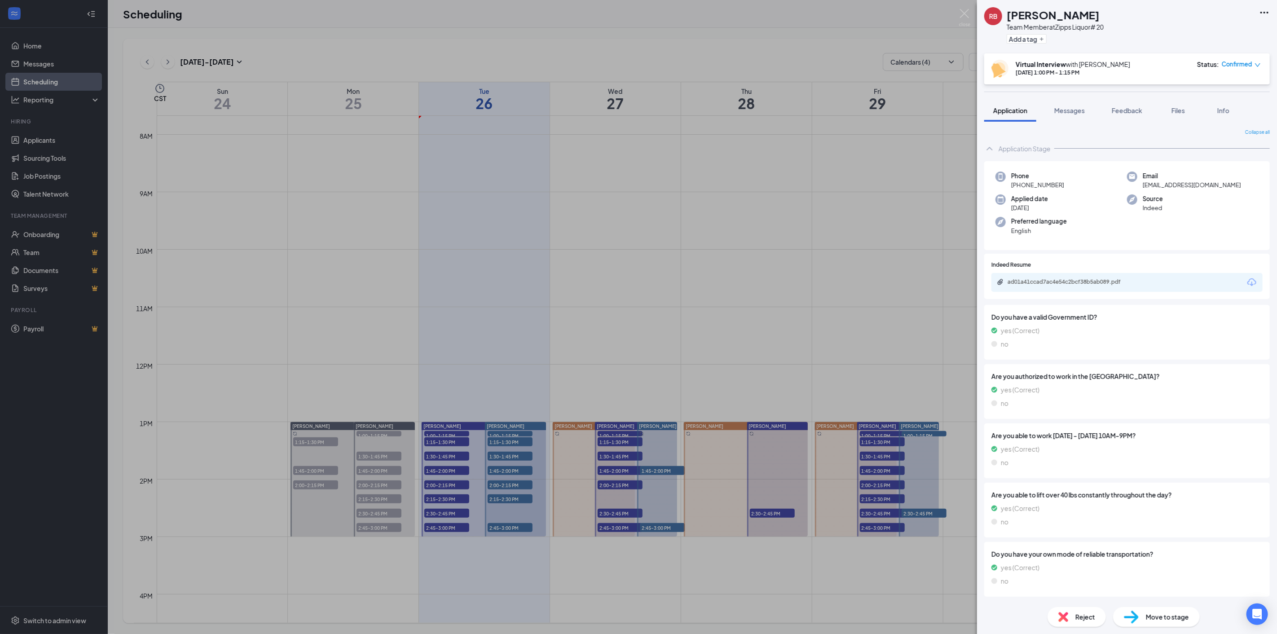
click at [1246, 280] on icon "Download" at bounding box center [1251, 282] width 11 height 11
click at [495, 443] on div "RB Robert Bertwell Team Member at Zipps Liquor# 20 Add a tag Virtual Interview …" at bounding box center [638, 317] width 1277 height 634
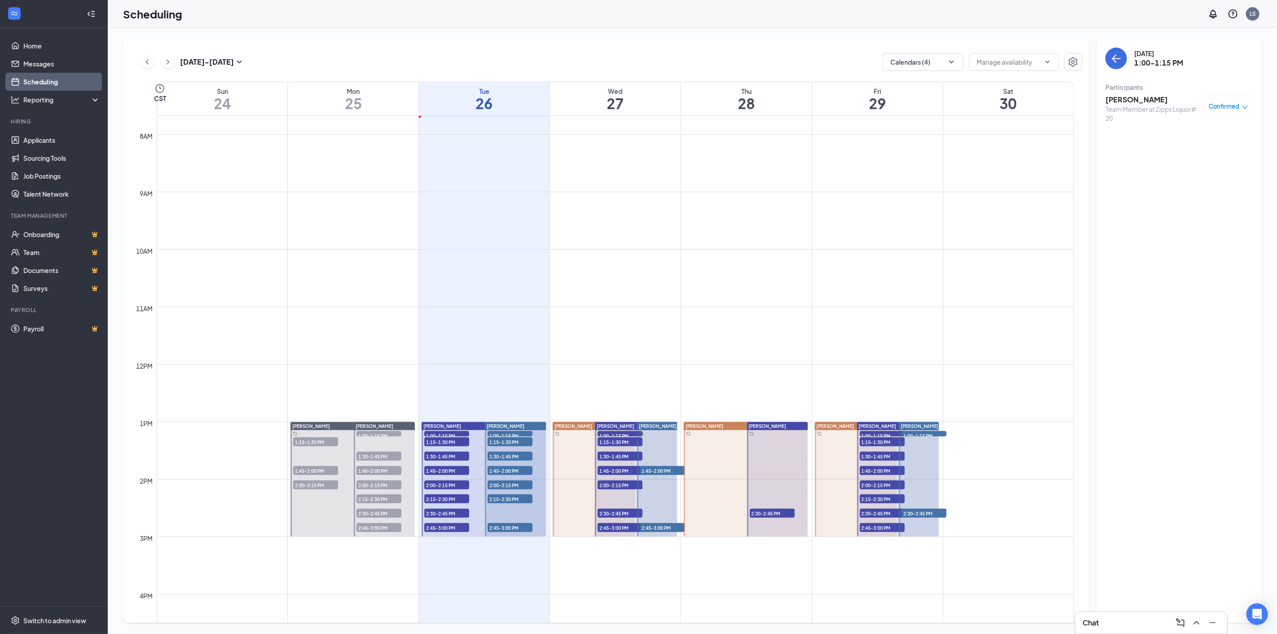
click at [507, 439] on span "1:15-1:30 PM" at bounding box center [510, 441] width 45 height 9
click at [1134, 98] on h3 "[PERSON_NAME]" at bounding box center [1152, 100] width 94 height 10
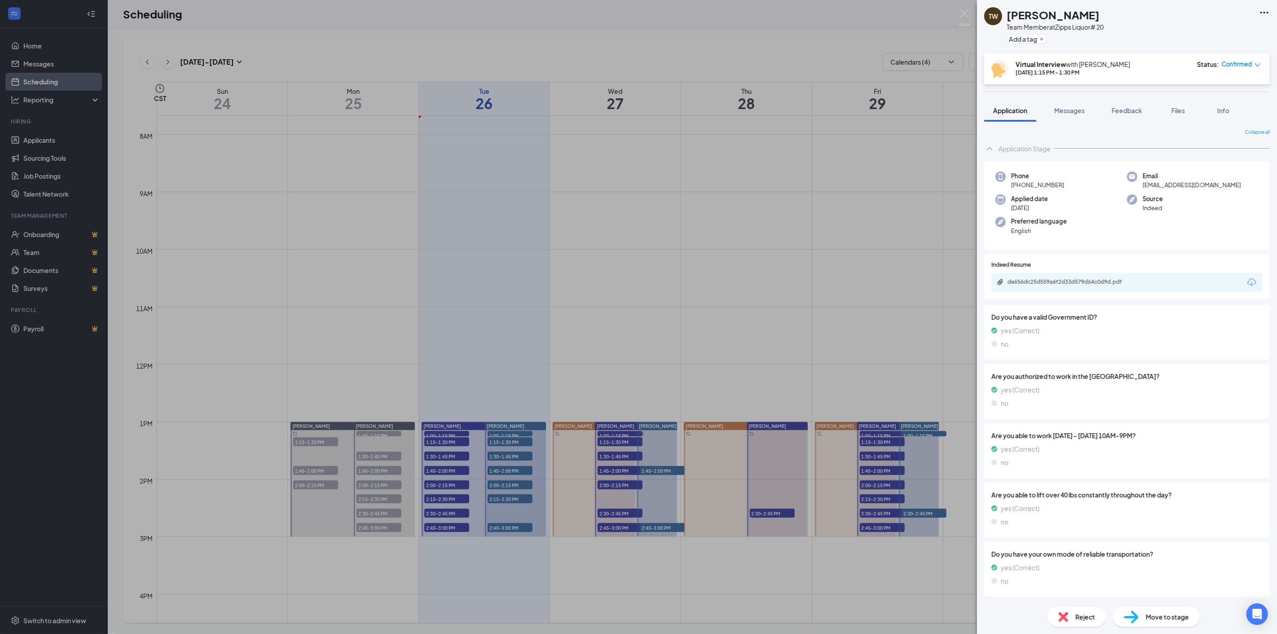
click at [1247, 279] on icon "Download" at bounding box center [1251, 282] width 9 height 8
click at [494, 458] on div "TW Tiffany Woods Team Member at Zipps Liquor# 20 Add a tag Virtual Interview wi…" at bounding box center [638, 317] width 1277 height 634
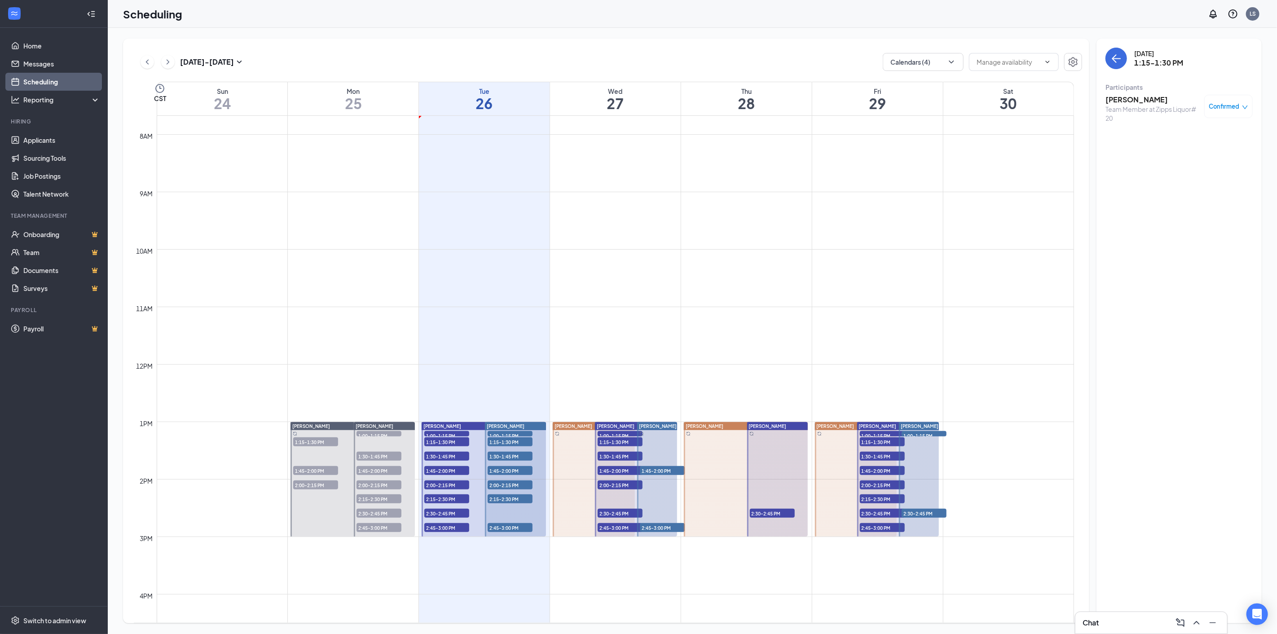
click at [499, 453] on span "1:30-1:45 PM" at bounding box center [510, 456] width 45 height 9
click at [1132, 92] on div "Stephanie Souders Team Member at Zipps Liquor# 20 Confirmed" at bounding box center [1178, 109] width 147 height 34
click at [1134, 100] on h3 "[PERSON_NAME]" at bounding box center [1152, 100] width 94 height 10
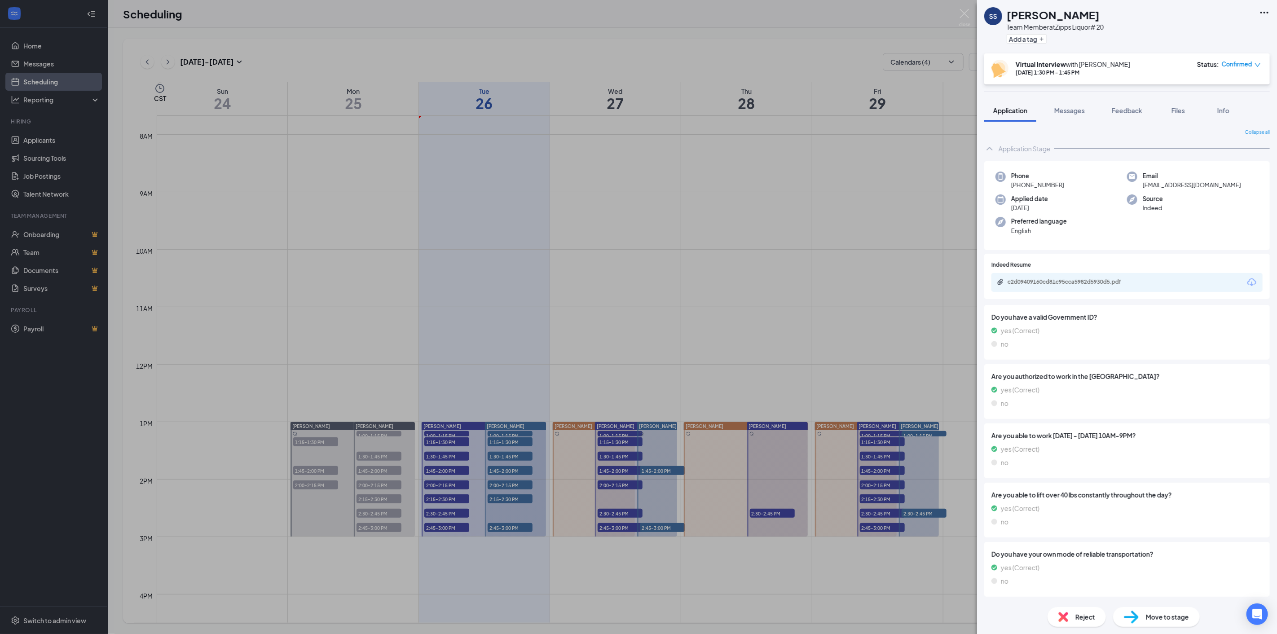
click at [1247, 279] on icon "Download" at bounding box center [1251, 282] width 9 height 8
click at [495, 477] on div "SS Stephanie Souders Team Member at Zipps Liquor# 20 Add a tag Virtual Intervie…" at bounding box center [638, 317] width 1277 height 634
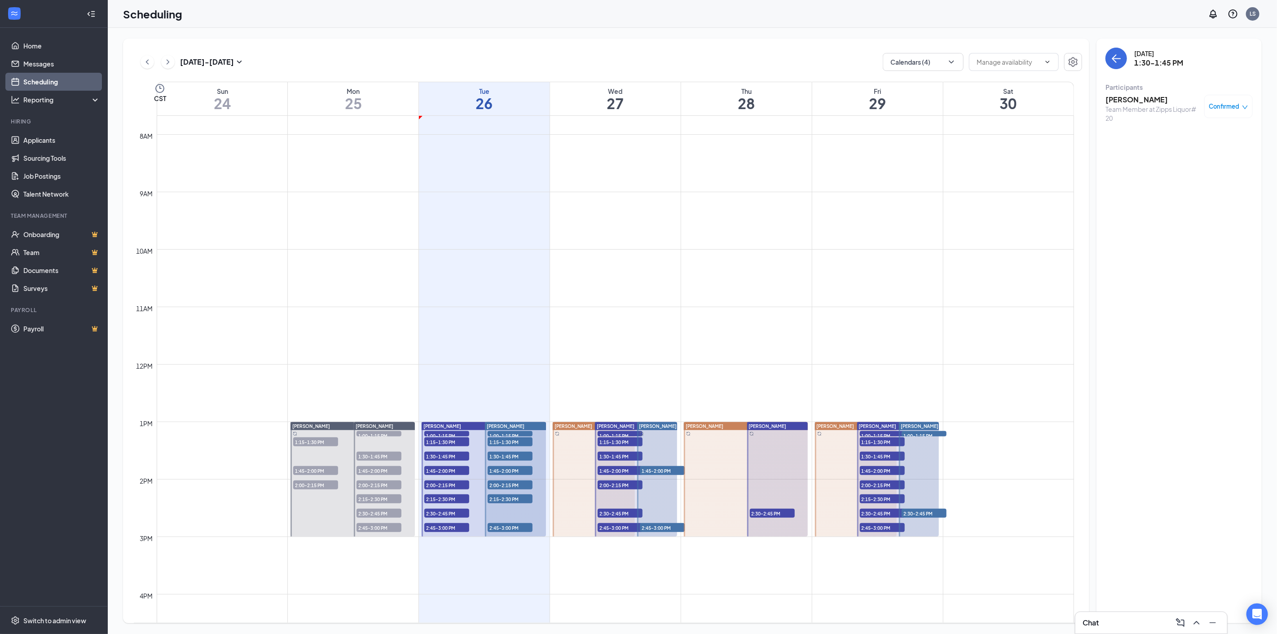
drag, startPoint x: 495, startPoint y: 470, endPoint x: 661, endPoint y: 429, distance: 171.1
click at [495, 469] on span "1:45-2:00 PM" at bounding box center [510, 470] width 45 height 9
click at [1140, 99] on h3 "[PERSON_NAME]" at bounding box center [1152, 100] width 94 height 10
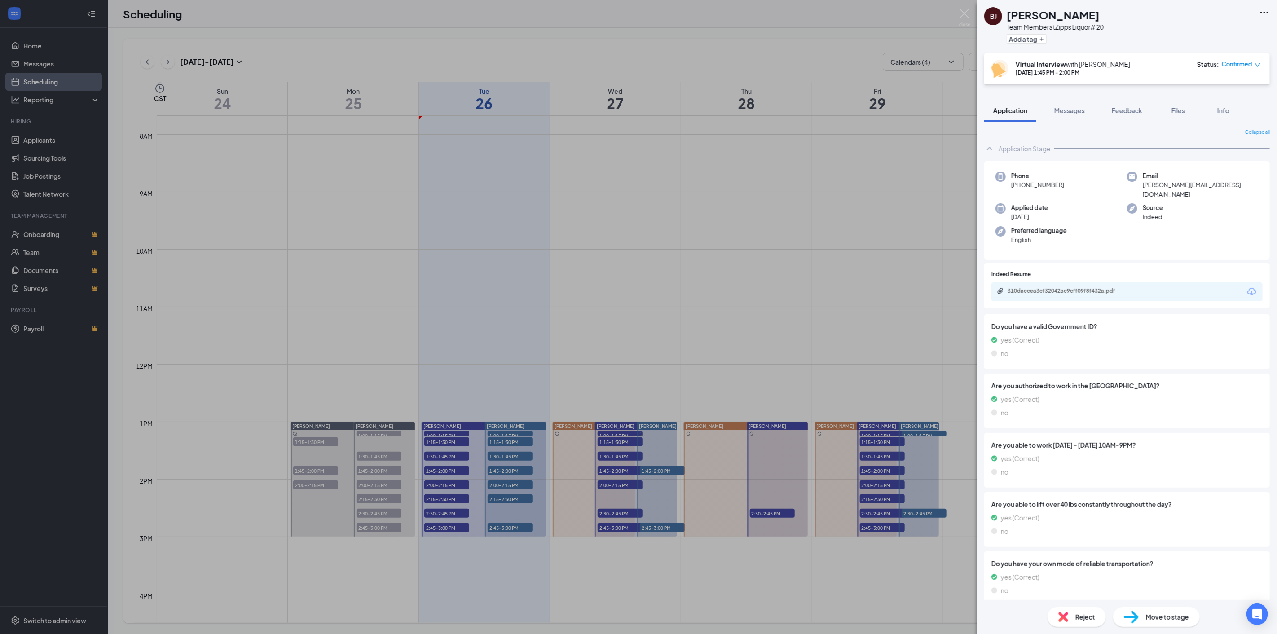
click at [1246, 286] on icon "Download" at bounding box center [1251, 291] width 11 height 11
click at [498, 481] on div "BJ BRITTNI JENNINGS Team Member at Zipps Liquor# 20 Add a tag Virtual Interview…" at bounding box center [638, 317] width 1277 height 634
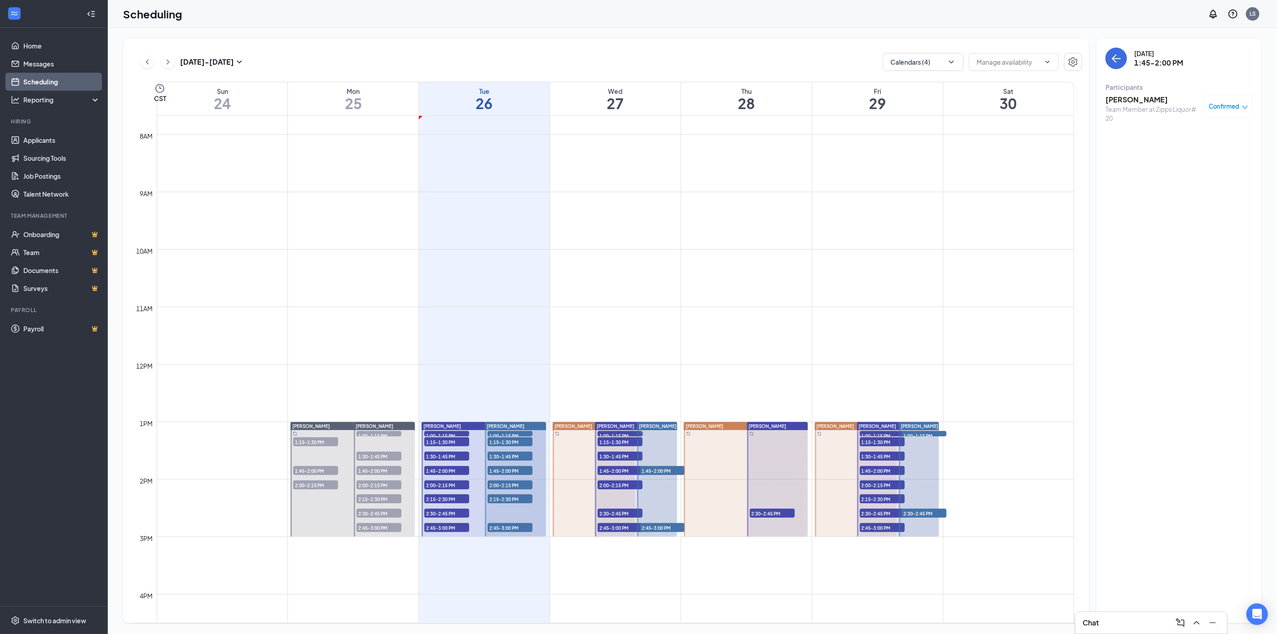
click at [505, 484] on span "2:00-2:15 PM" at bounding box center [510, 484] width 45 height 9
click at [1131, 102] on h3 "[PERSON_NAME]" at bounding box center [1152, 100] width 94 height 10
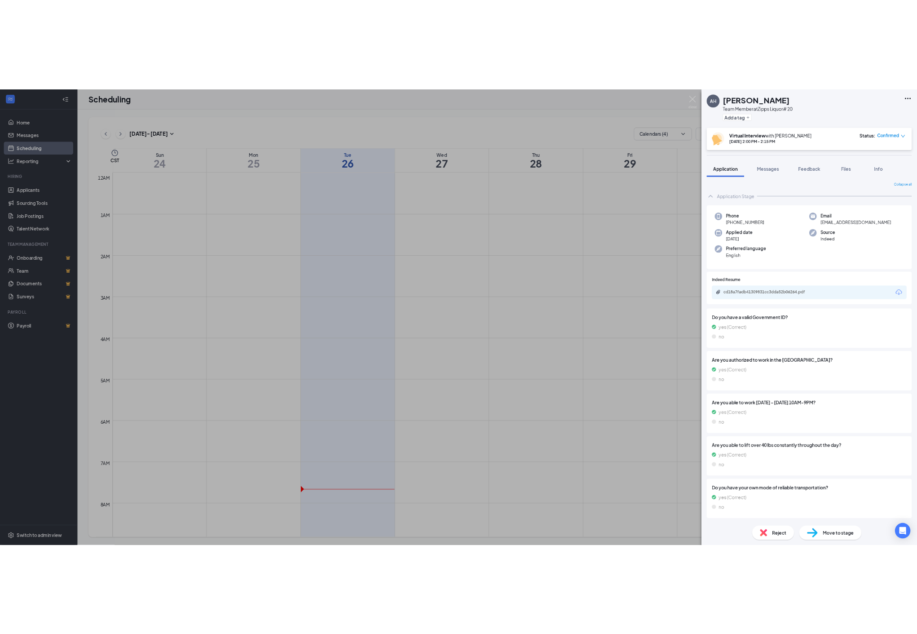
scroll to position [441, 0]
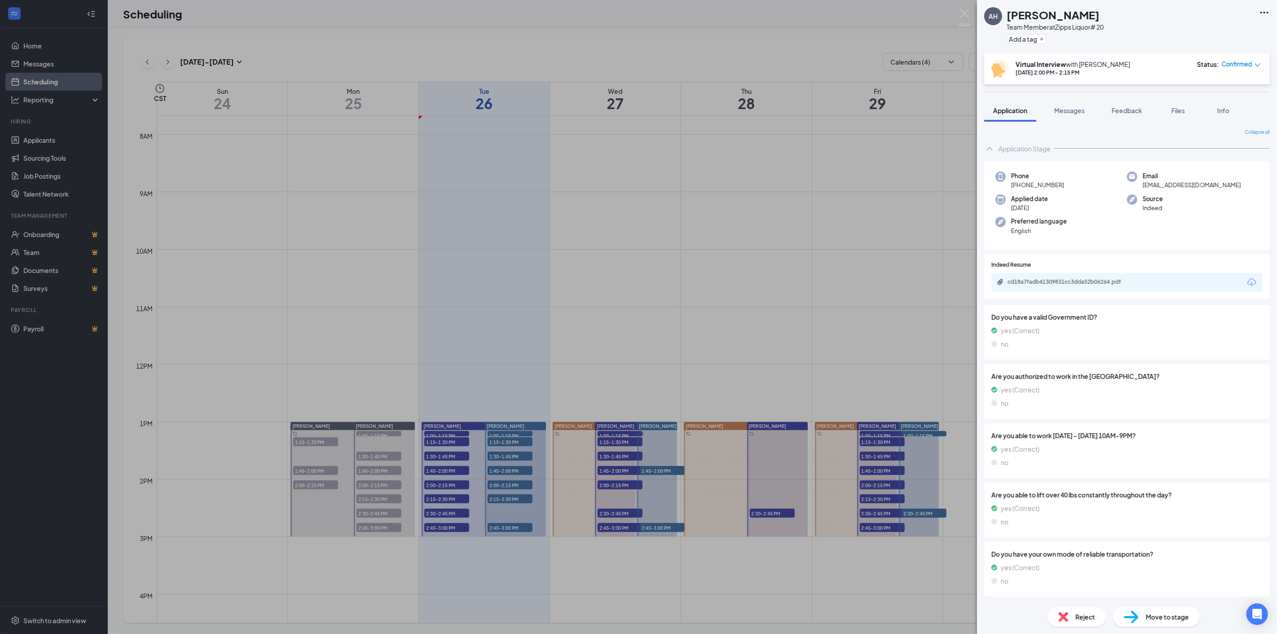
click at [1247, 283] on icon "Download" at bounding box center [1251, 282] width 9 height 8
click at [510, 496] on div "AH Azairiah Harrell Team Member at Zipps Liquor# 20 Add a tag Virtual Interview…" at bounding box center [638, 317] width 1277 height 634
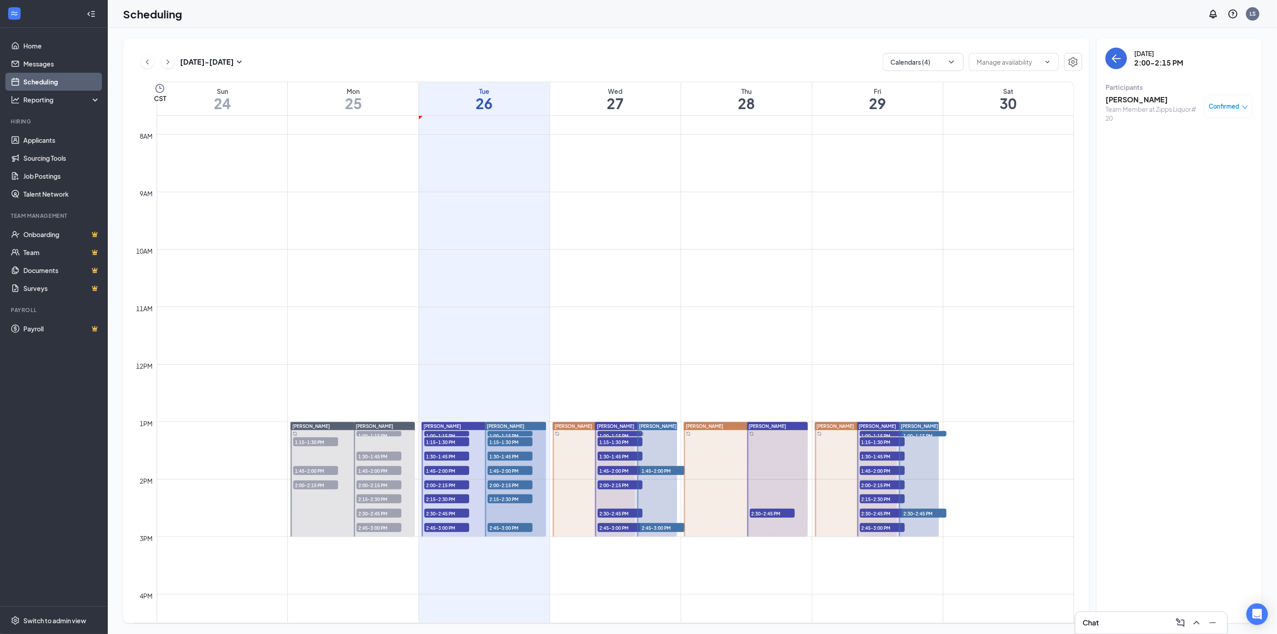
click at [508, 500] on span "2:15-2:30 PM" at bounding box center [510, 498] width 45 height 9
click at [1140, 105] on div "Team Member at Zipps Liquor# 20" at bounding box center [1152, 114] width 94 height 18
click at [1138, 98] on h3 "[PERSON_NAME]" at bounding box center [1152, 100] width 94 height 10
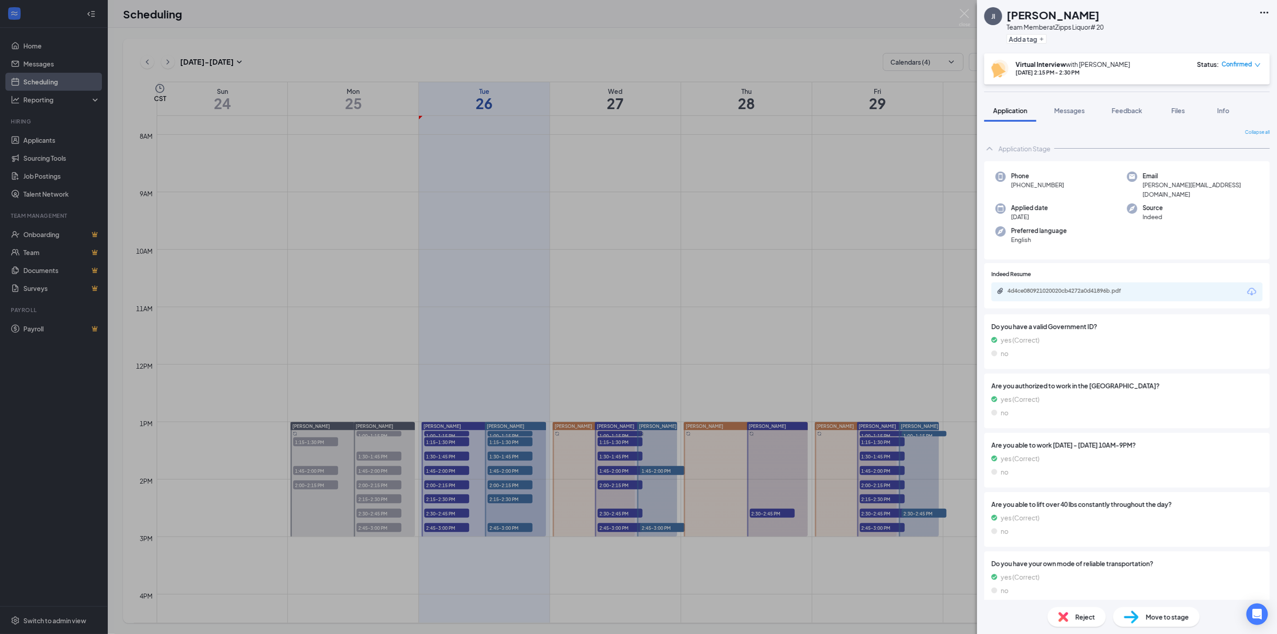
click at [1247, 288] on icon "Download" at bounding box center [1251, 292] width 9 height 8
click at [513, 524] on div "JI Jeffery Ingram Team Member at Zipps Liquor# 20 Add a tag Virtual Interview w…" at bounding box center [638, 317] width 1277 height 634
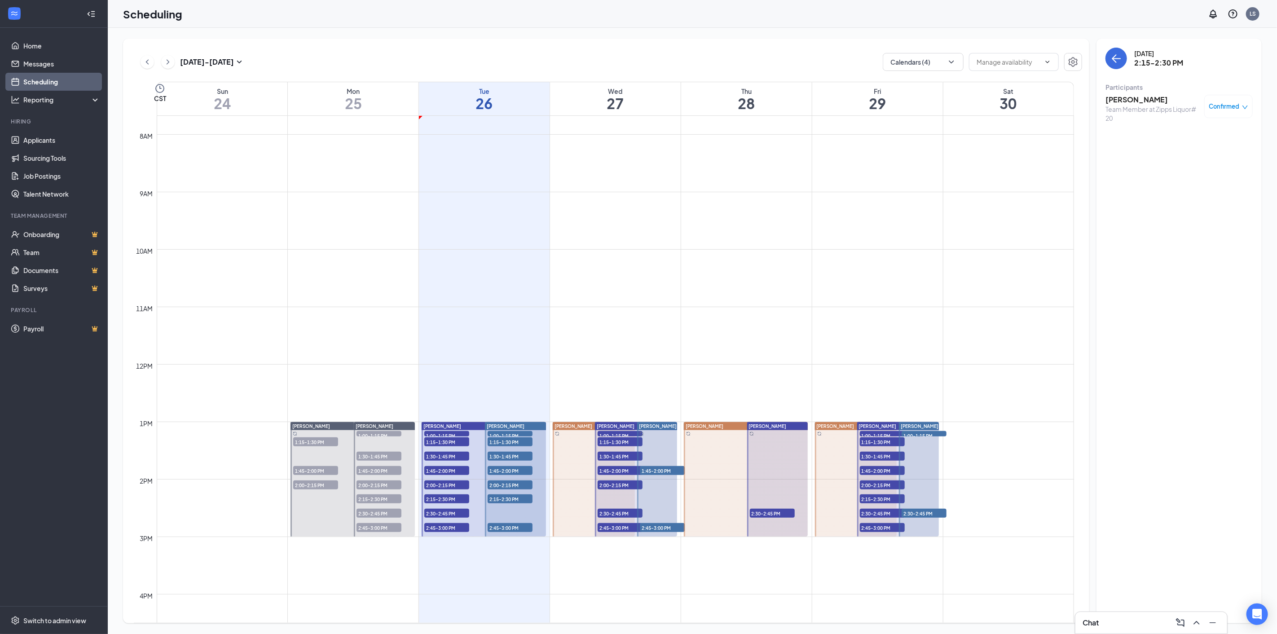
click at [500, 527] on span "2:45-3:00 PM" at bounding box center [510, 527] width 45 height 9
click at [1135, 99] on h3 "[PERSON_NAME]" at bounding box center [1152, 100] width 94 height 10
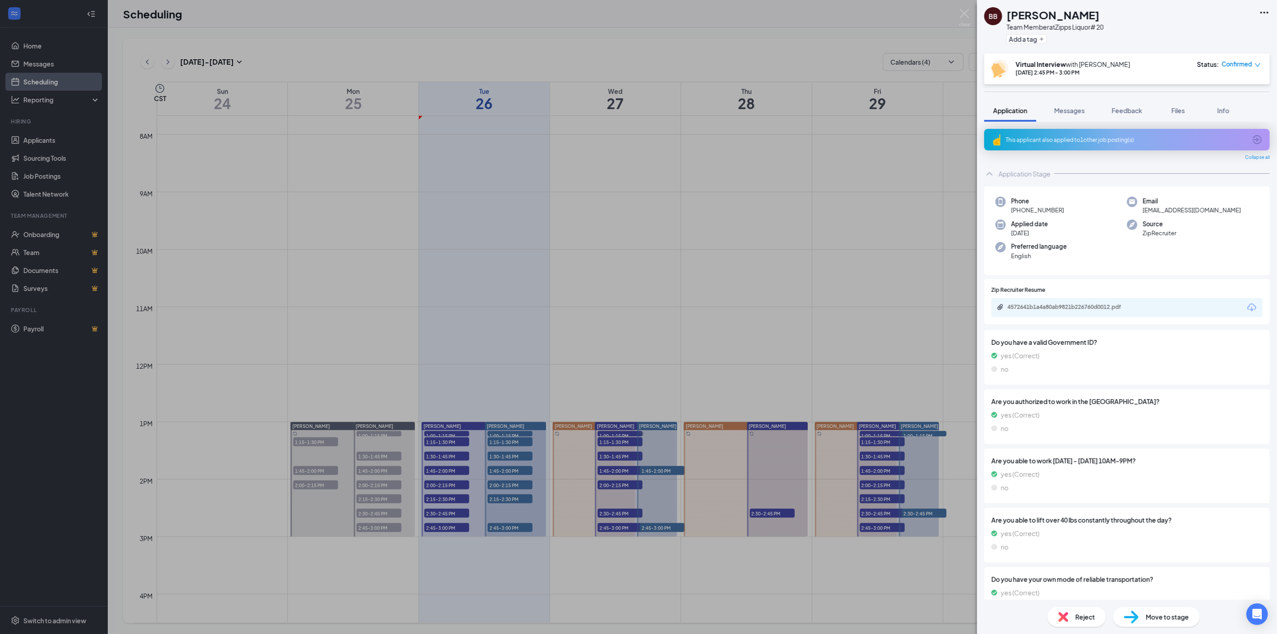
click at [1247, 306] on icon "Download" at bounding box center [1251, 308] width 9 height 8
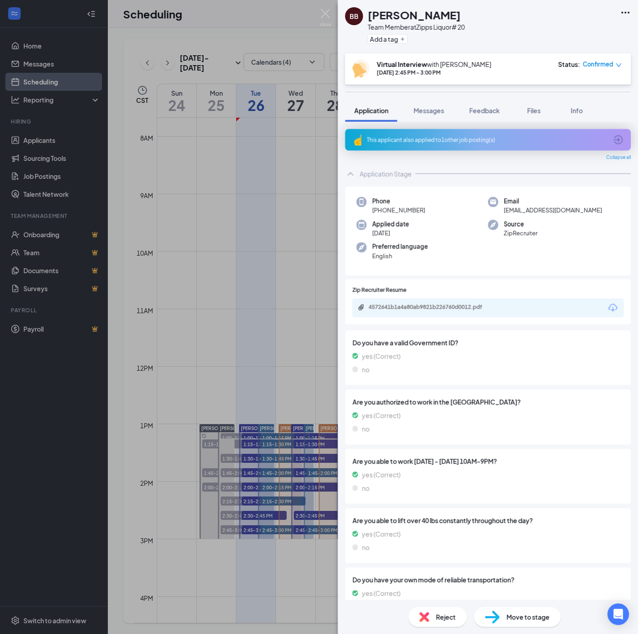
click at [20, 475] on div "BB Brandi Barlow Team Member at Zipps Liquor# 20 Add a tag Virtual Interview wi…" at bounding box center [319, 317] width 638 height 634
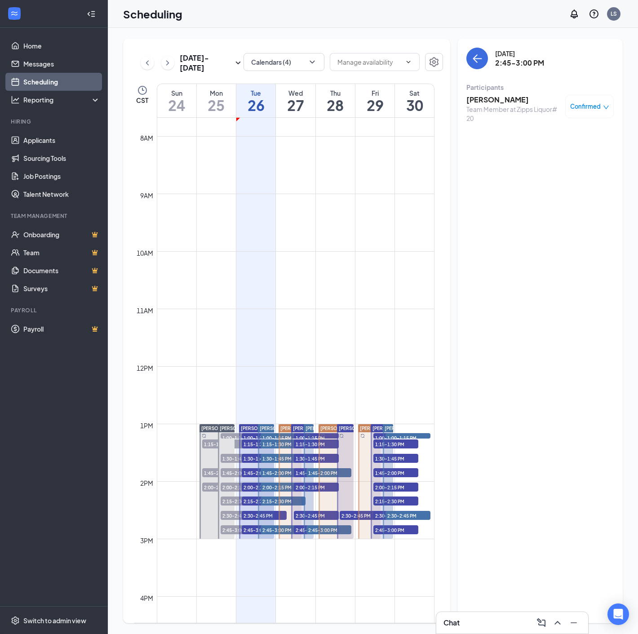
click at [86, 16] on div at bounding box center [91, 14] width 18 height 18
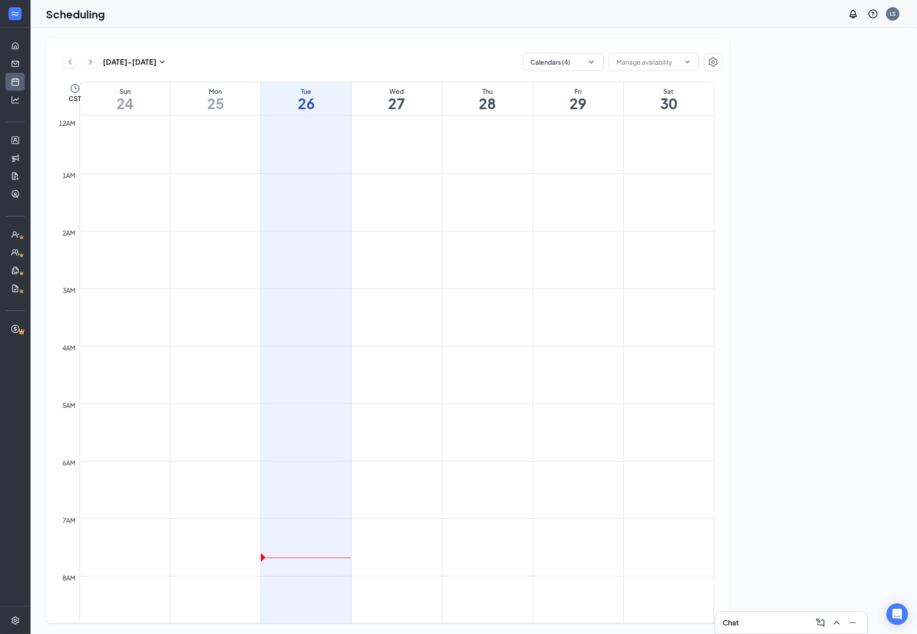
scroll to position [441, 0]
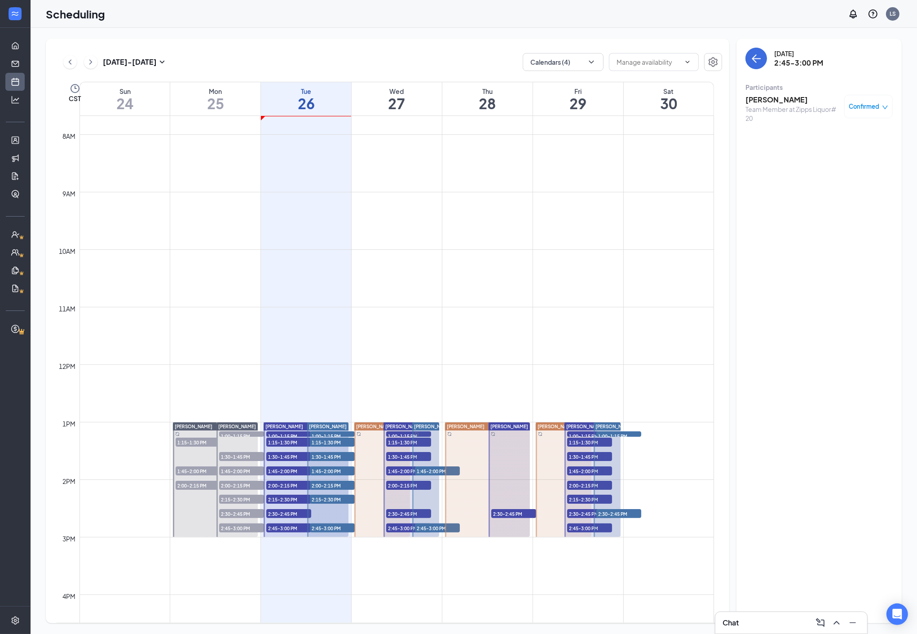
click at [289, 432] on span "1:00-1:15 PM" at bounding box center [288, 435] width 45 height 9
drag, startPoint x: 273, startPoint y: 442, endPoint x: 298, endPoint y: 426, distance: 30.3
click at [273, 442] on span "1:15-1:30 PM" at bounding box center [288, 441] width 45 height 9
drag, startPoint x: 270, startPoint y: 456, endPoint x: 293, endPoint y: 446, distance: 25.2
click at [270, 456] on span "1:30-1:45 PM" at bounding box center [288, 456] width 45 height 9
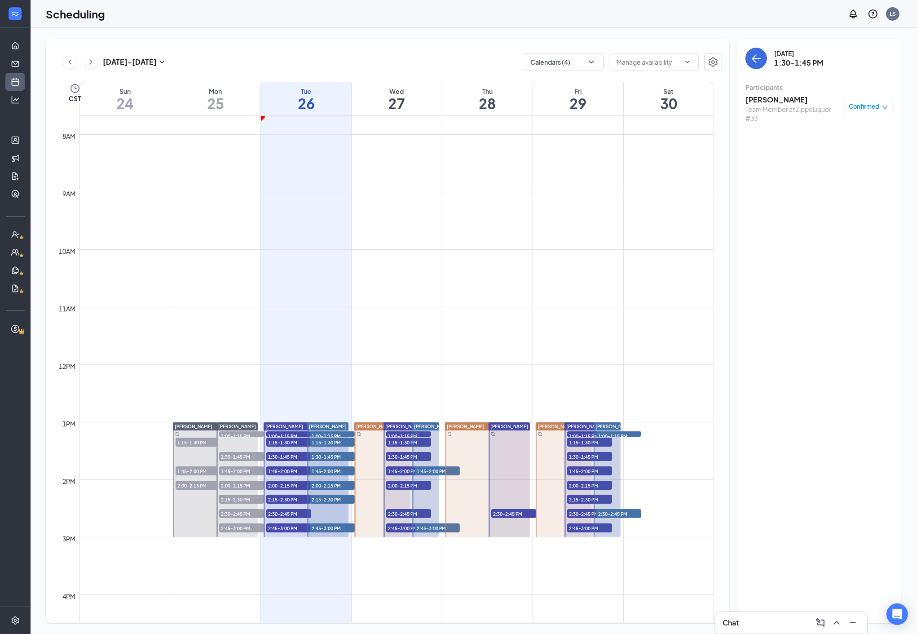
click at [276, 470] on span "1:45-2:00 PM" at bounding box center [288, 470] width 45 height 9
drag, startPoint x: 276, startPoint y: 483, endPoint x: 281, endPoint y: 481, distance: 5.6
click at [276, 483] on span "2:00-2:15 PM" at bounding box center [288, 484] width 45 height 9
click at [280, 496] on span "2:15-2:30 PM" at bounding box center [288, 498] width 45 height 9
drag, startPoint x: 276, startPoint y: 512, endPoint x: 869, endPoint y: 439, distance: 597.6
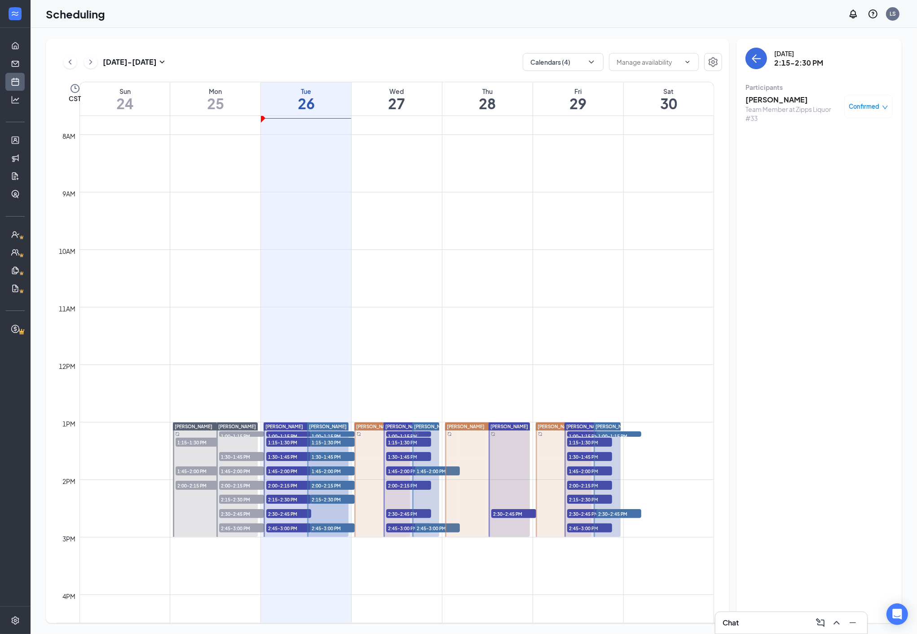
click at [276, 512] on span "2:30-2:45 PM" at bounding box center [288, 513] width 45 height 9
drag, startPoint x: 290, startPoint y: 526, endPoint x: 296, endPoint y: 524, distance: 7.0
click at [290, 526] on span "2:45-3:00 PM" at bounding box center [288, 527] width 45 height 9
click at [319, 433] on span "1:00-1:15 PM" at bounding box center [332, 435] width 45 height 9
click at [316, 440] on span "1:15-1:30 PM" at bounding box center [332, 441] width 45 height 9
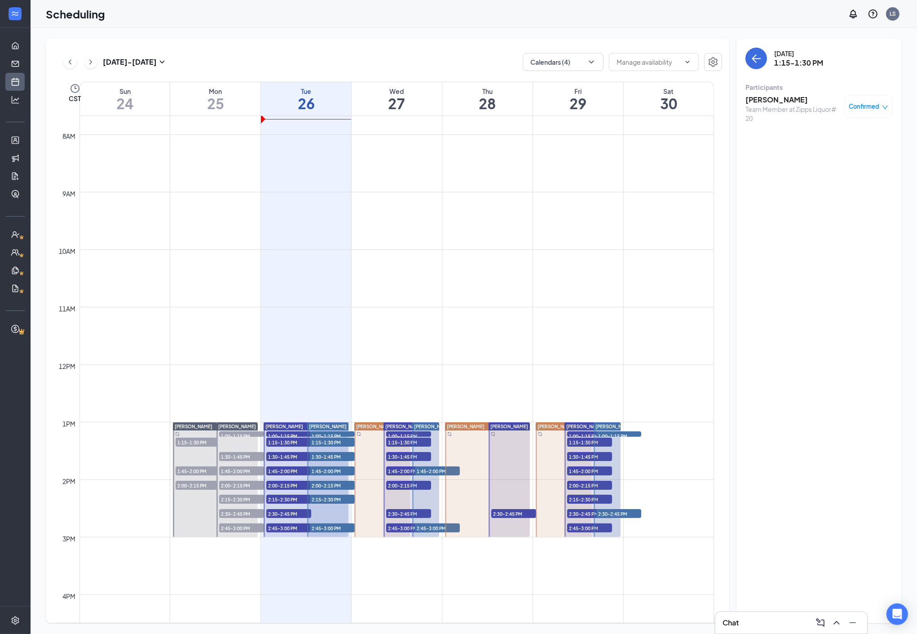
drag, startPoint x: 321, startPoint y: 455, endPoint x: 873, endPoint y: 380, distance: 556.4
click at [321, 455] on span "1:30-1:45 PM" at bounding box center [332, 456] width 45 height 9
click at [317, 468] on span "1:45-2:00 PM" at bounding box center [332, 470] width 45 height 9
drag, startPoint x: 321, startPoint y: 482, endPoint x: 810, endPoint y: 447, distance: 489.7
click at [321, 482] on span "2:00-2:15 PM" at bounding box center [332, 484] width 45 height 9
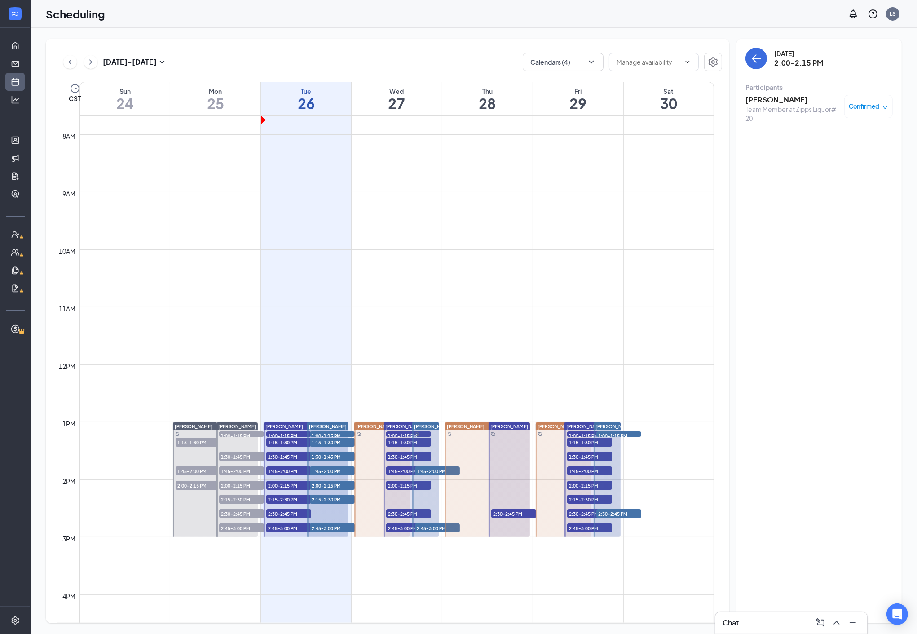
click at [322, 497] on span "2:15-2:30 PM" at bounding box center [332, 498] width 45 height 9
click at [324, 524] on span "2:45-3:00 PM" at bounding box center [332, 527] width 45 height 9
